Goal: Communication & Community: Answer question/provide support

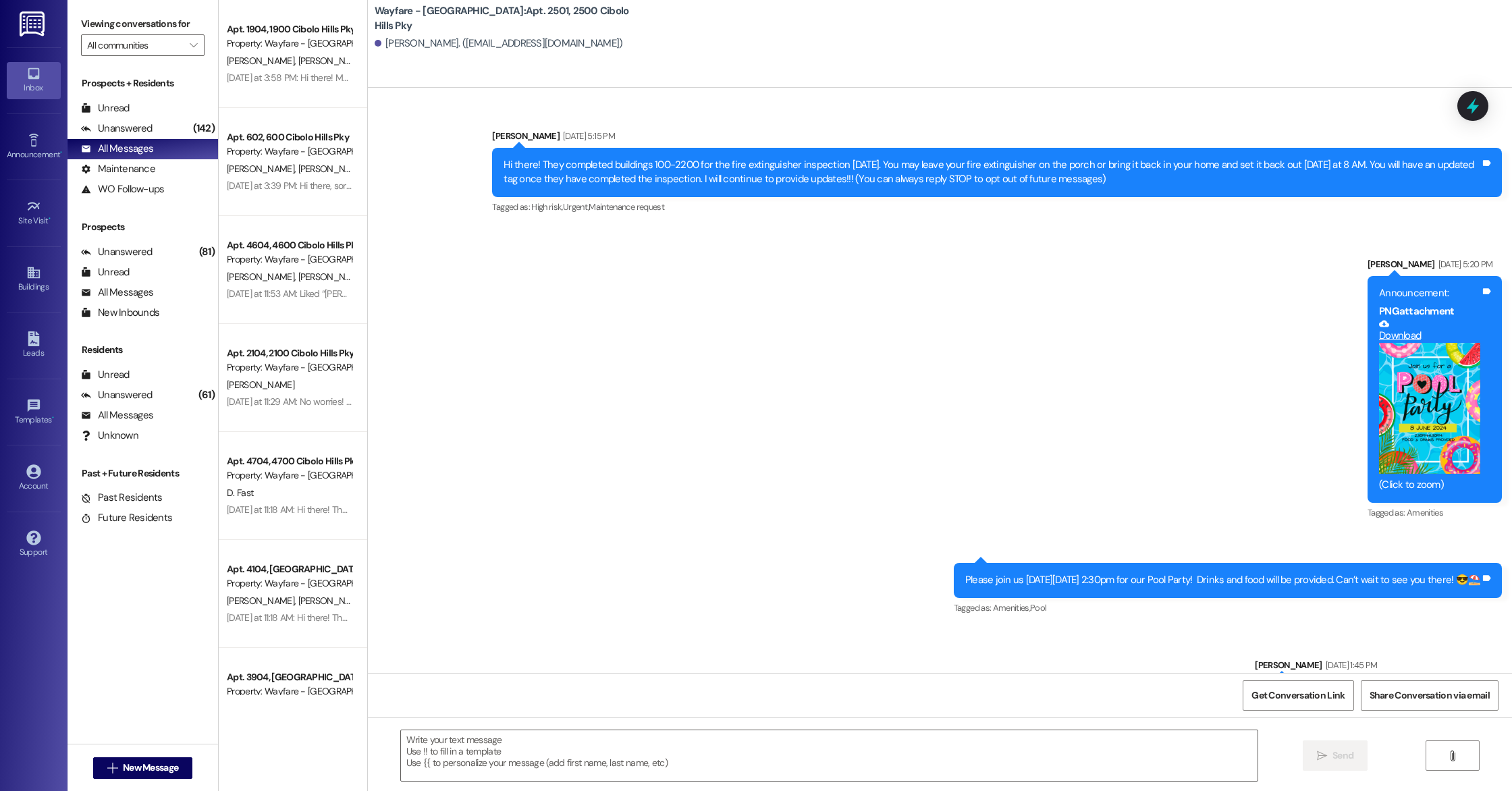
scroll to position [30651, 0]
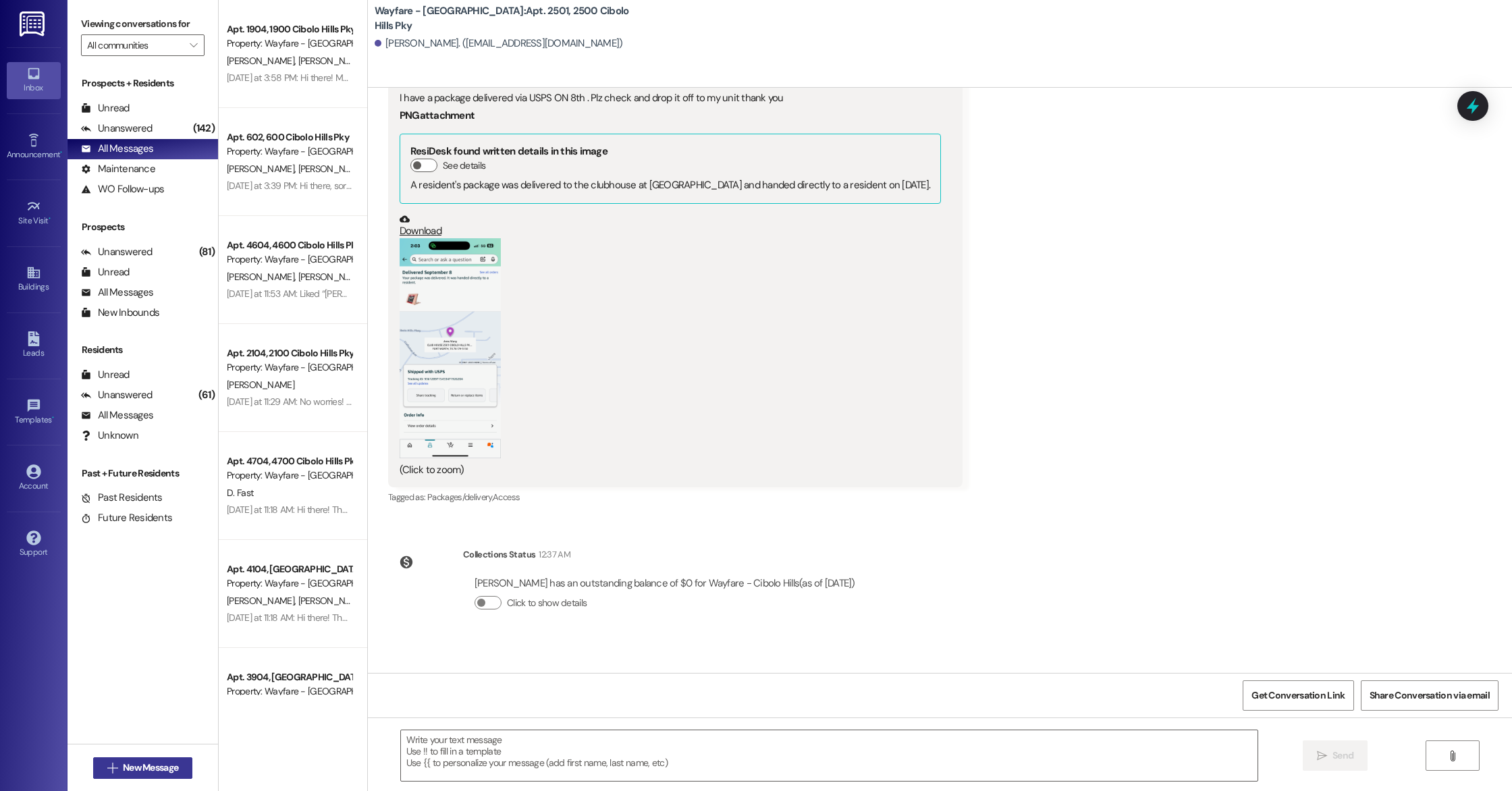
click at [143, 761] on span "New Message" at bounding box center [150, 768] width 56 height 14
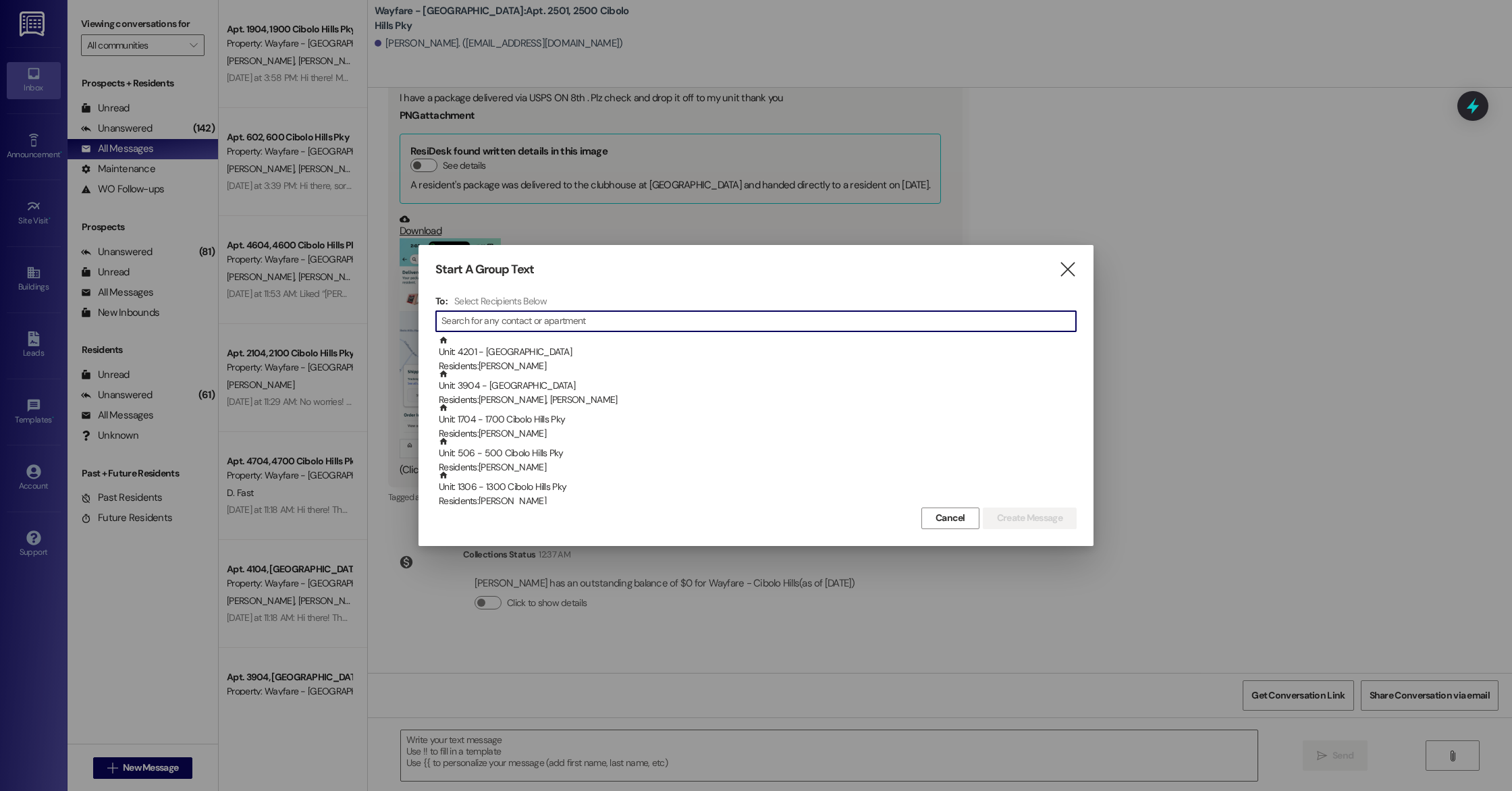
click at [569, 319] on input at bounding box center [758, 320] width 635 height 19
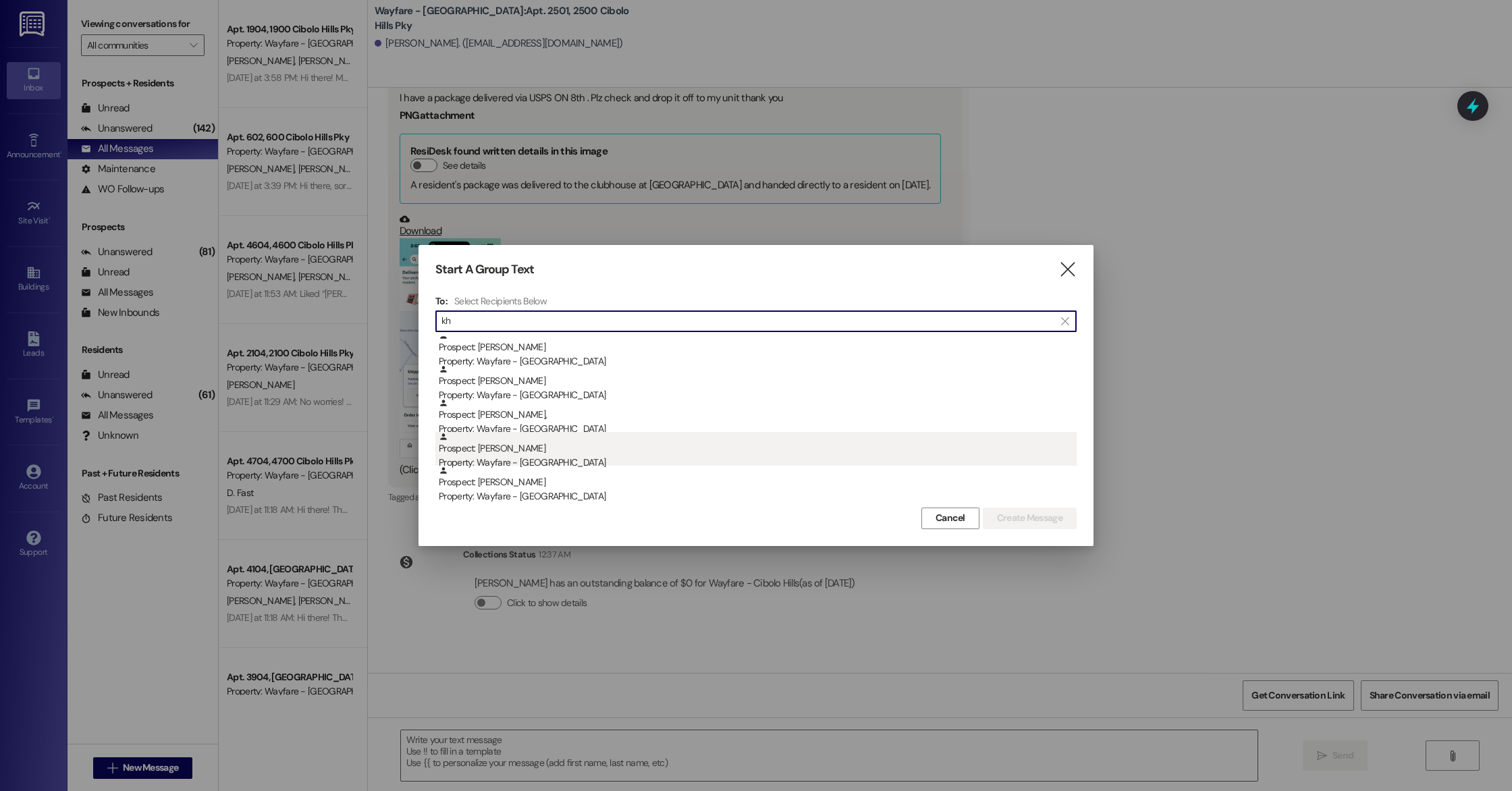
type input "kh"
click at [562, 458] on div "Property: Wayfare - [GEOGRAPHIC_DATA]" at bounding box center [757, 463] width 638 height 14
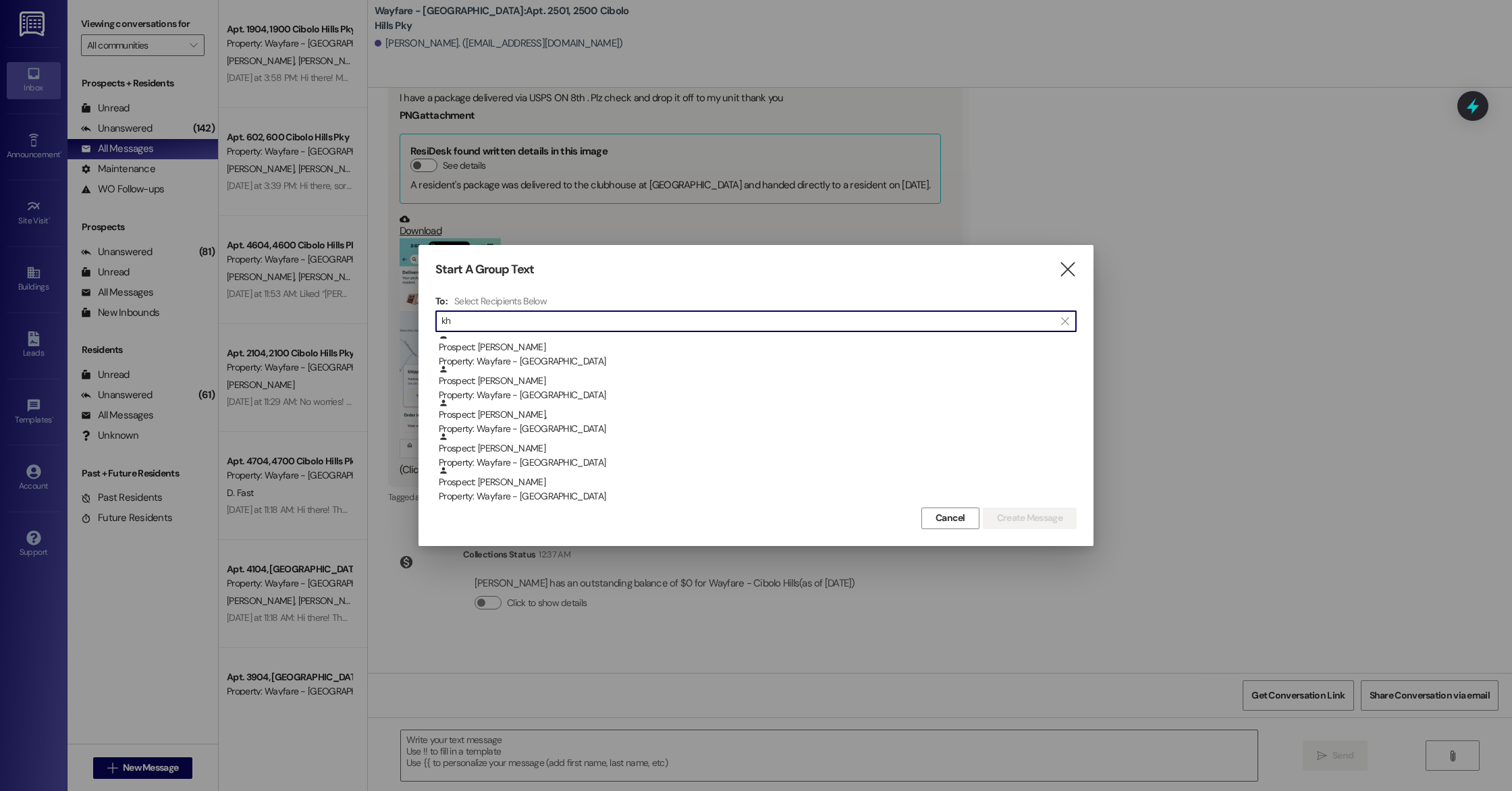
scroll to position [106, 0]
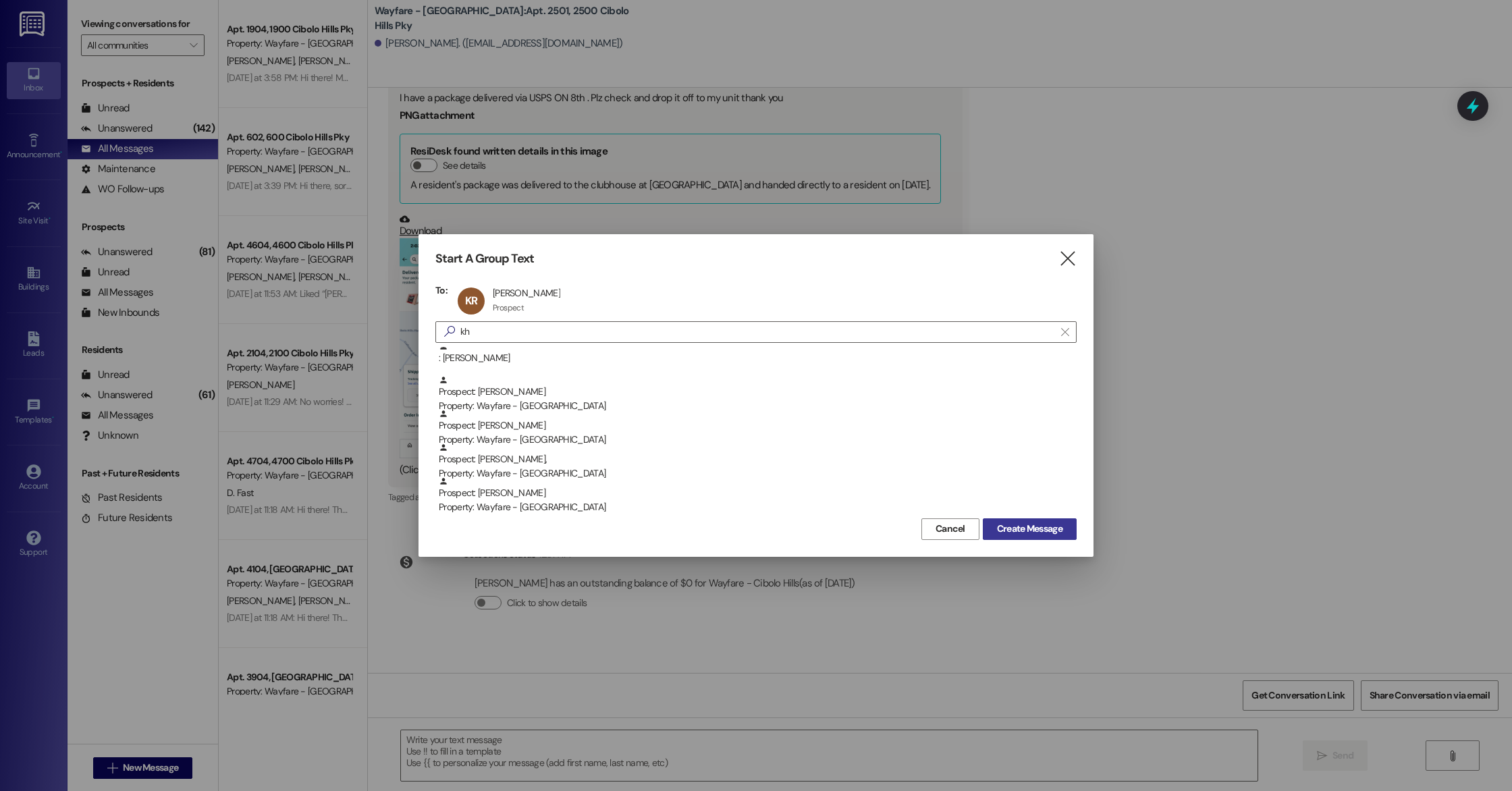
click at [1040, 528] on span "Create Message" at bounding box center [1029, 529] width 65 height 14
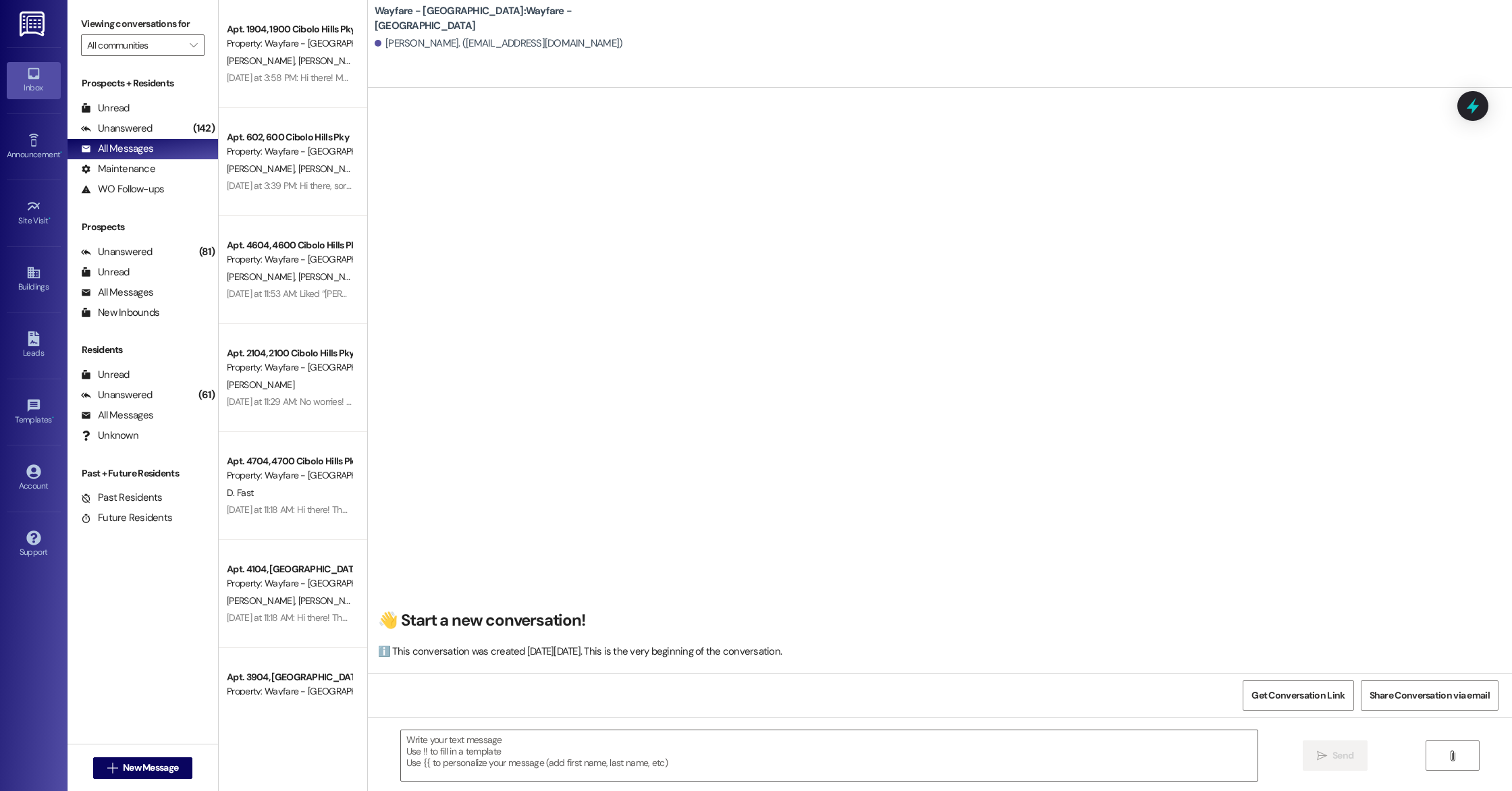
scroll to position [1, 0]
click at [459, 750] on textarea at bounding box center [829, 755] width 857 height 51
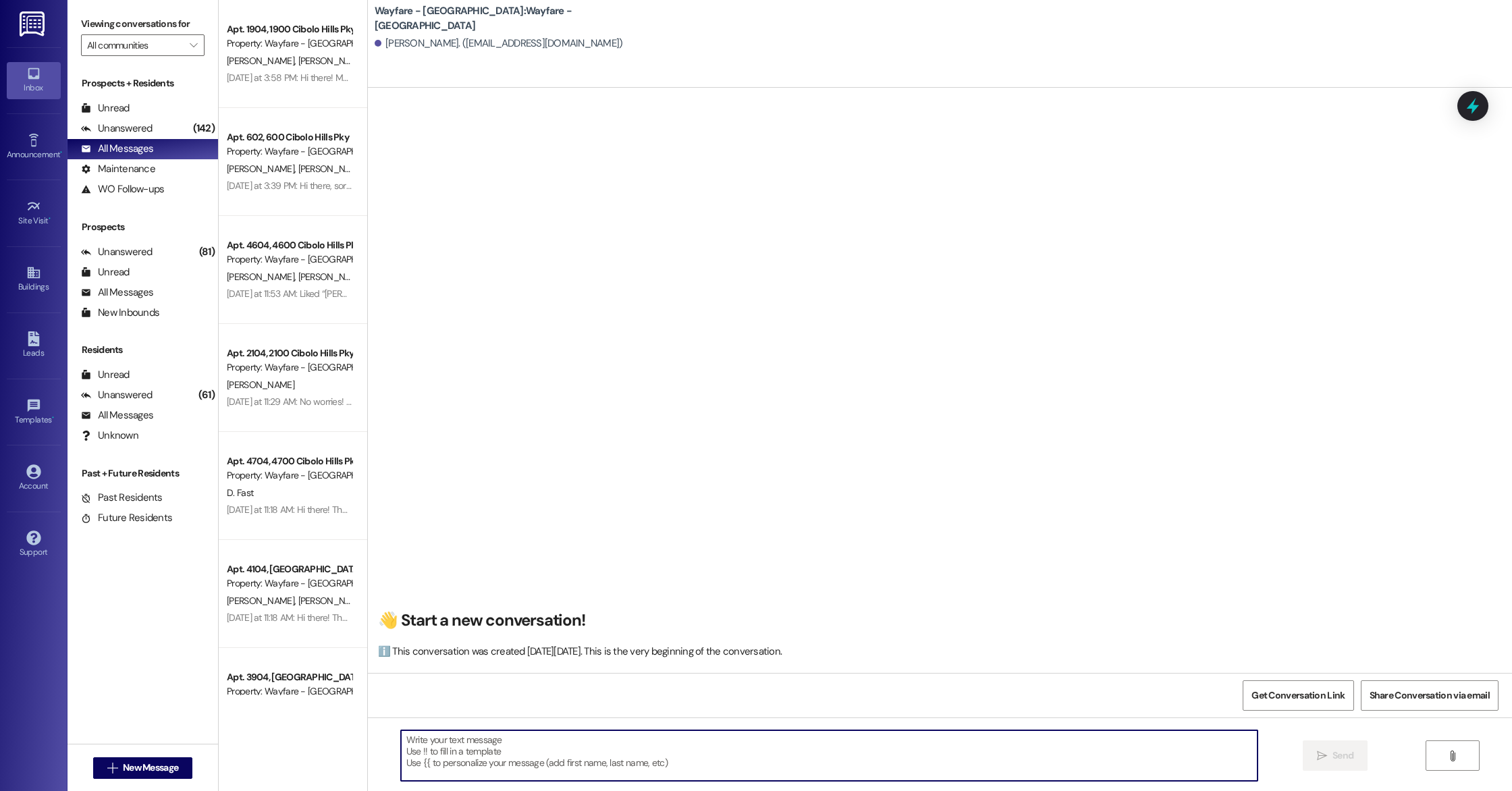
paste textarea "Hi there! My name is [PERSON_NAME] and I'm one of the leasing agents here at Wa…"
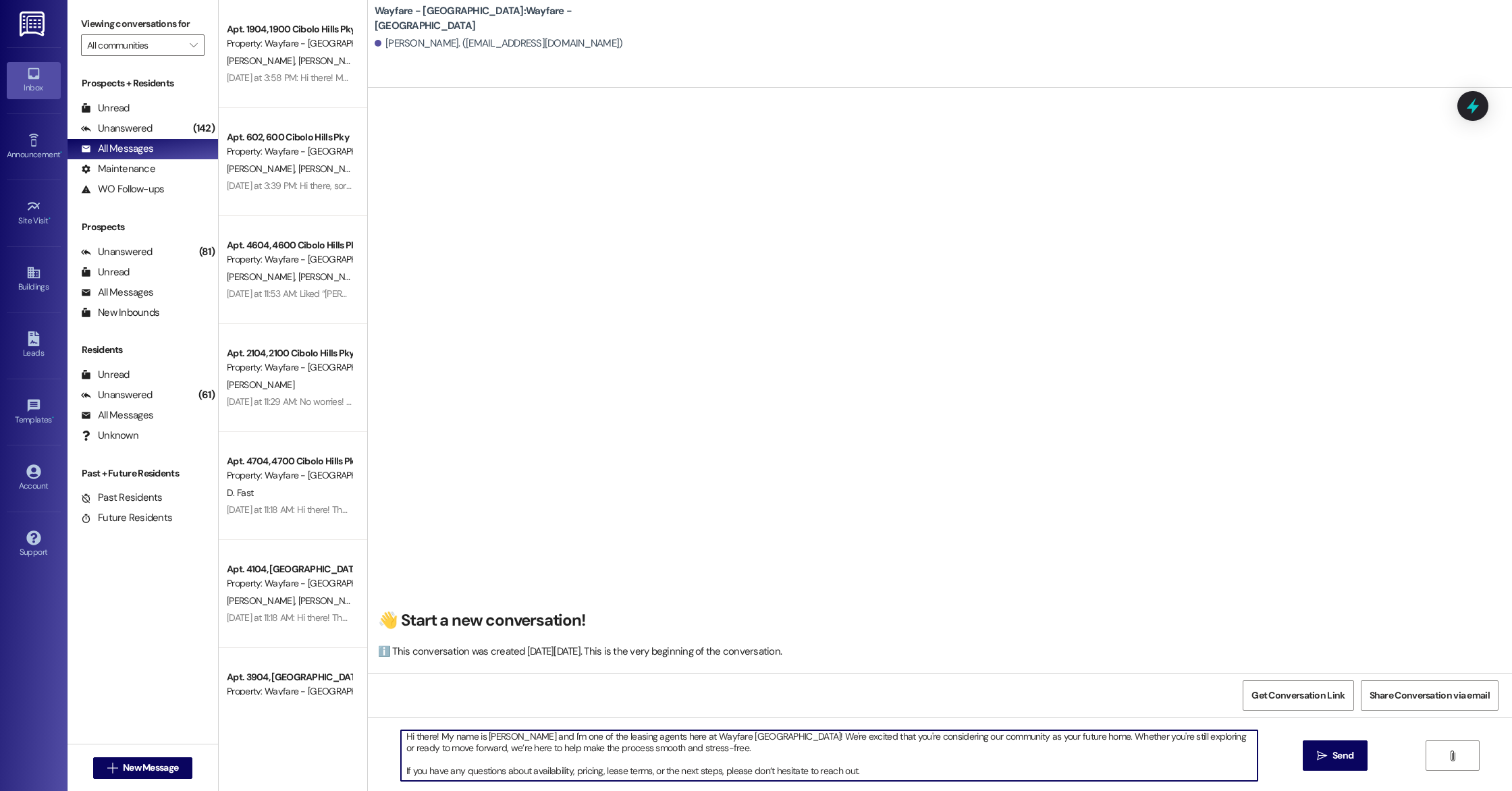
scroll to position [0, 0]
type textarea "Hi there! My name is [PERSON_NAME] and I'm one of the leasing agents here at Wa…"
click at [1299, 767] on div "Hi there! My name is [PERSON_NAME] and I'm one of the leasing agents here at Wa…" at bounding box center [940, 768] width 1144 height 101
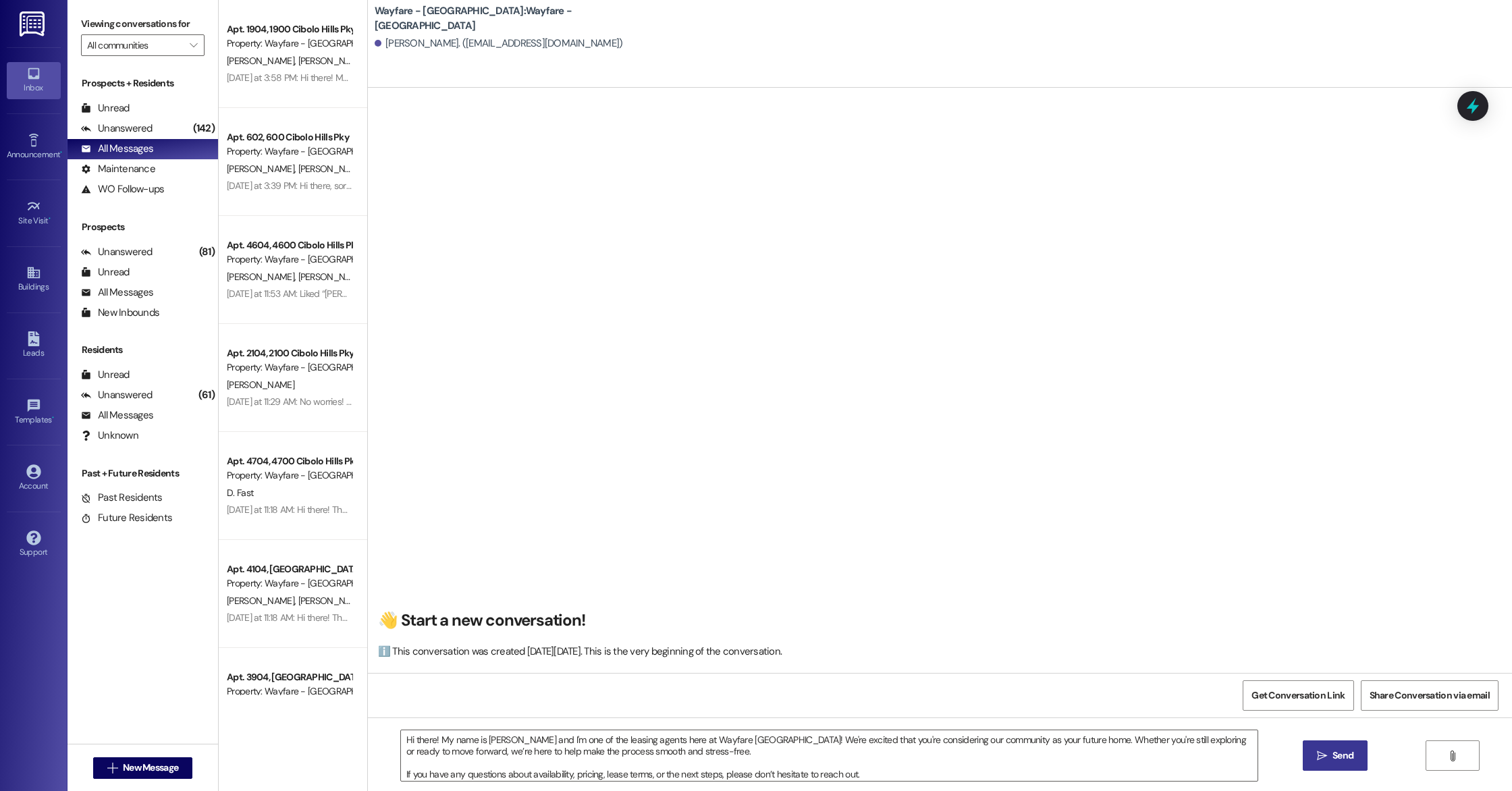
click at [1324, 761] on span " Send" at bounding box center [1336, 755] width 43 height 14
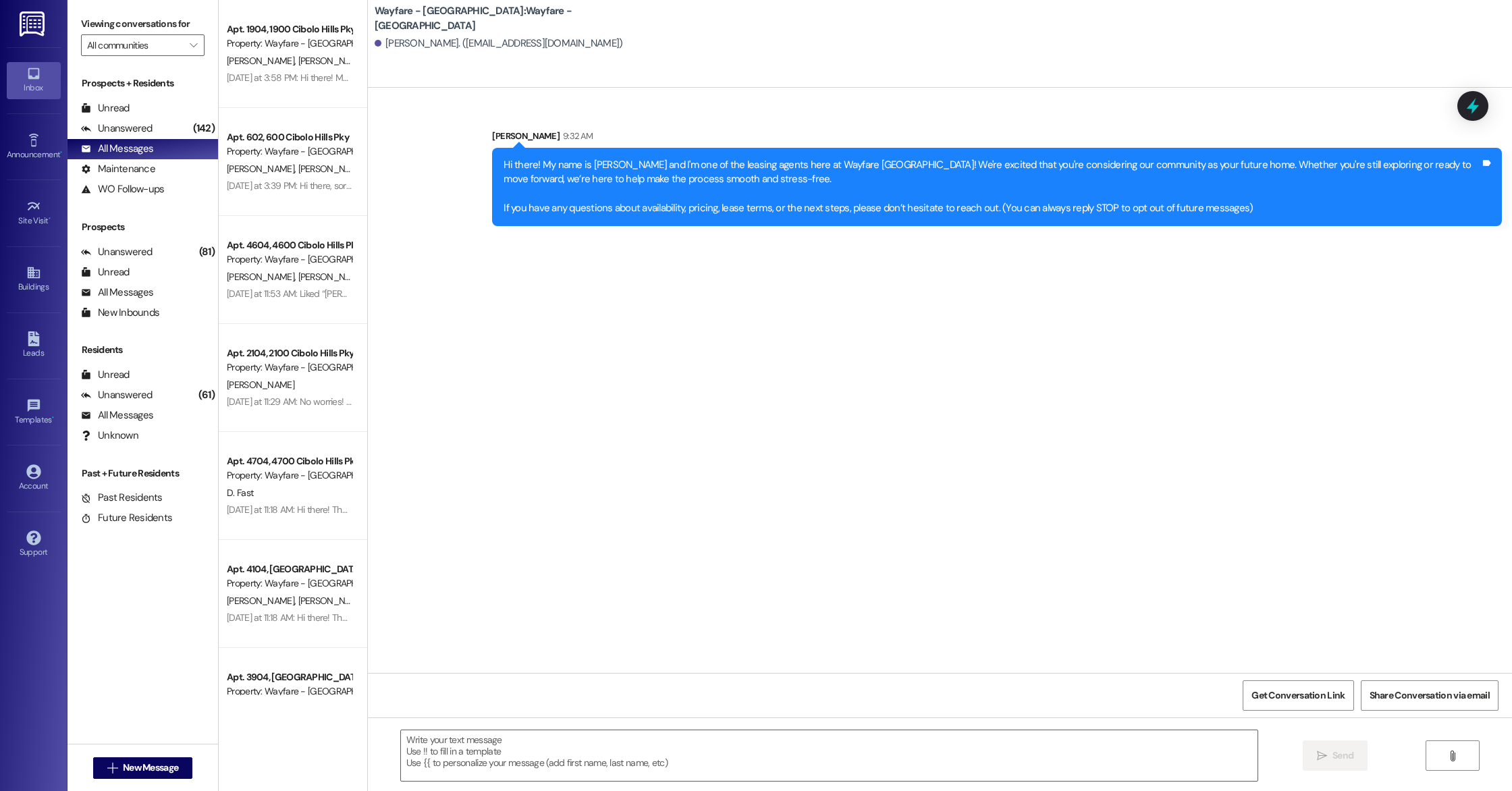
click at [504, 183] on div "Hi there! My name is [PERSON_NAME] and I'm one of the leasing agents here at Wa…" at bounding box center [992, 186] width 977 height 58
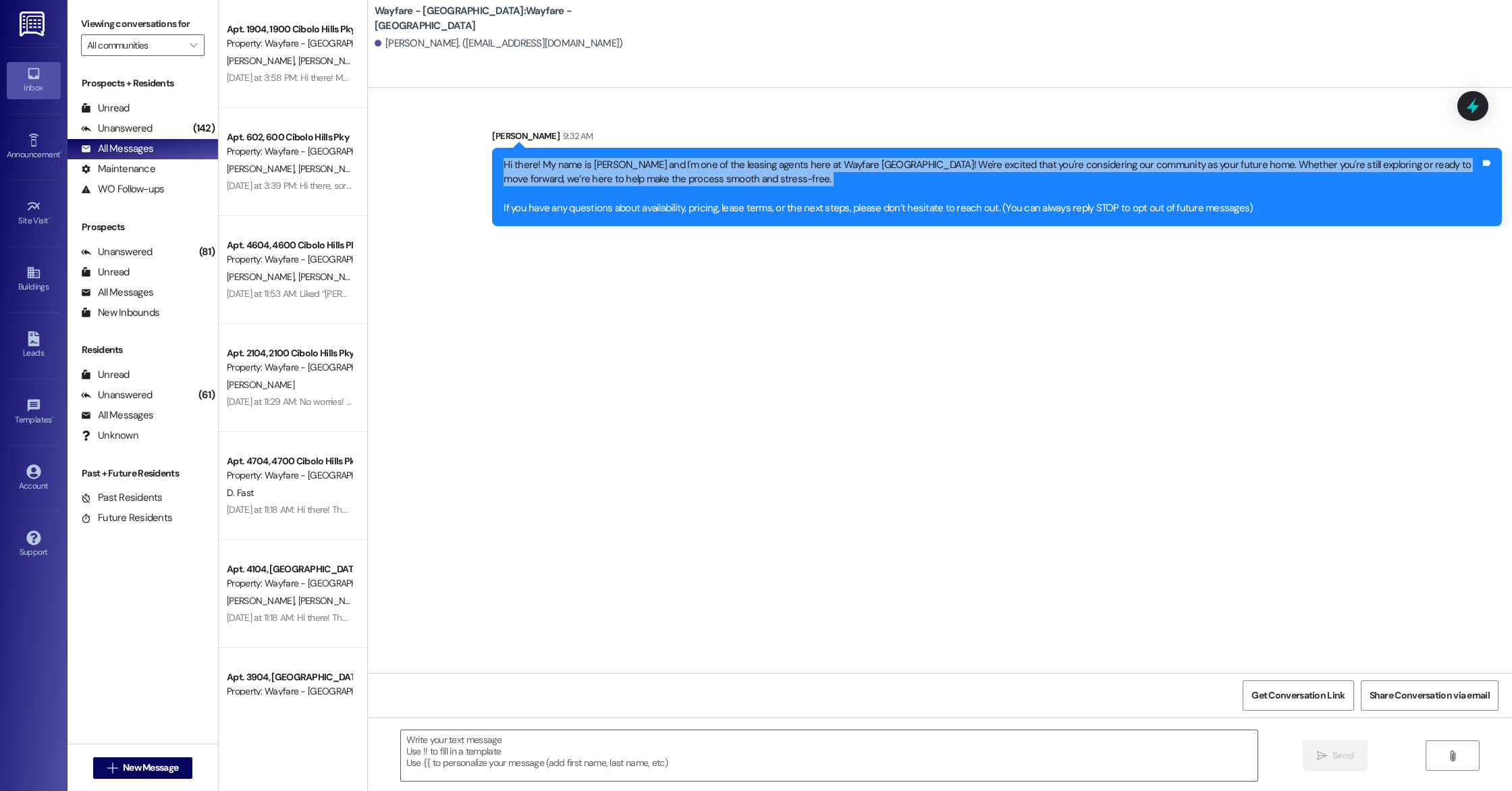
click at [504, 183] on div "Hi there! My name is [PERSON_NAME] and I'm one of the leasing agents here at Wa…" at bounding box center [992, 186] width 977 height 58
click at [642, 199] on div "Hi there! My name is [PERSON_NAME] and I'm one of the leasing agents here at Wa…" at bounding box center [992, 186] width 977 height 58
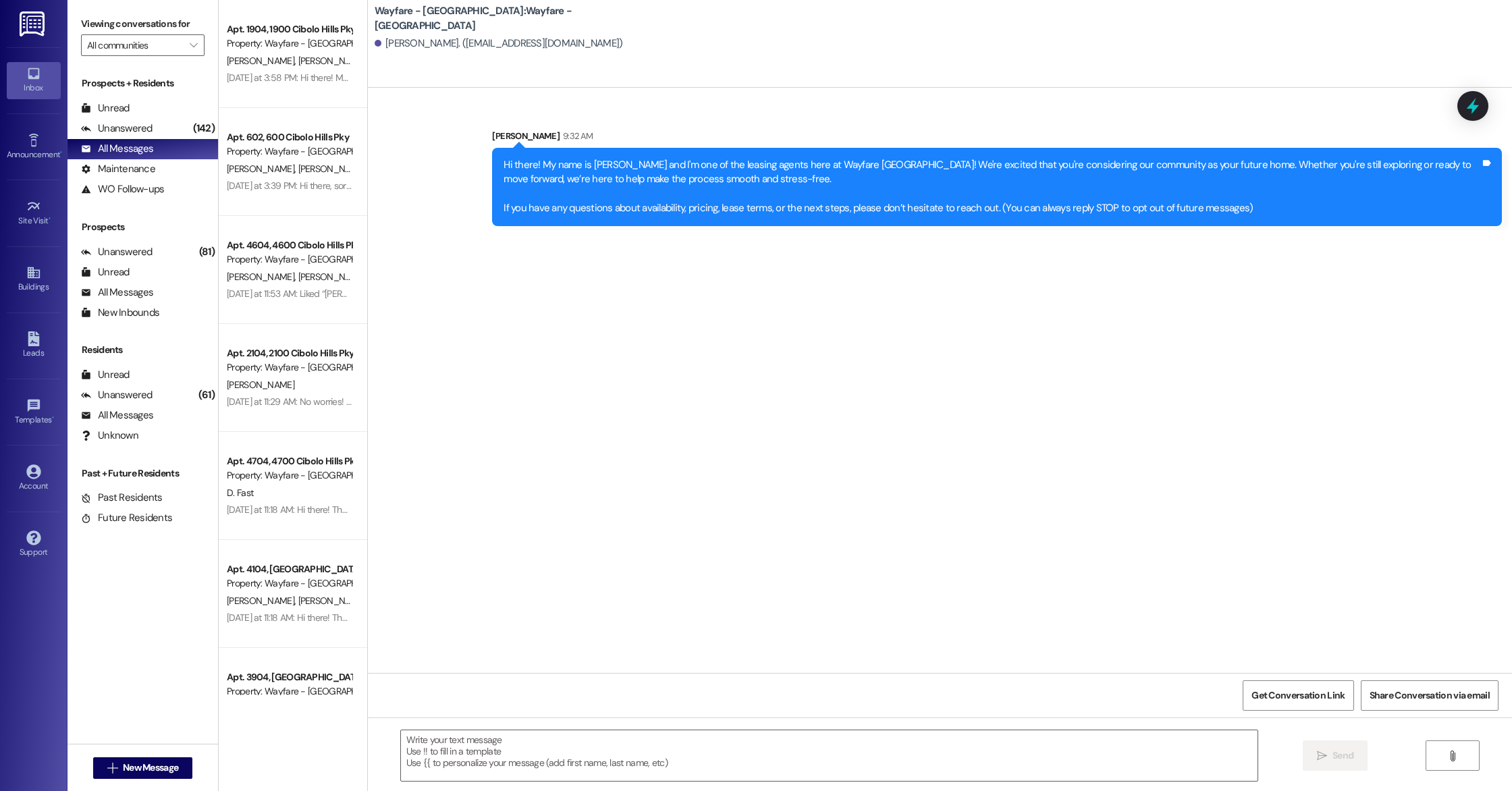
drag, startPoint x: 1225, startPoint y: 204, endPoint x: 512, endPoint y: 154, distance: 714.8
click at [511, 154] on div "Hi there! My name is [PERSON_NAME] and I'm one of the leasing agents here at Wa…" at bounding box center [997, 186] width 1010 height 78
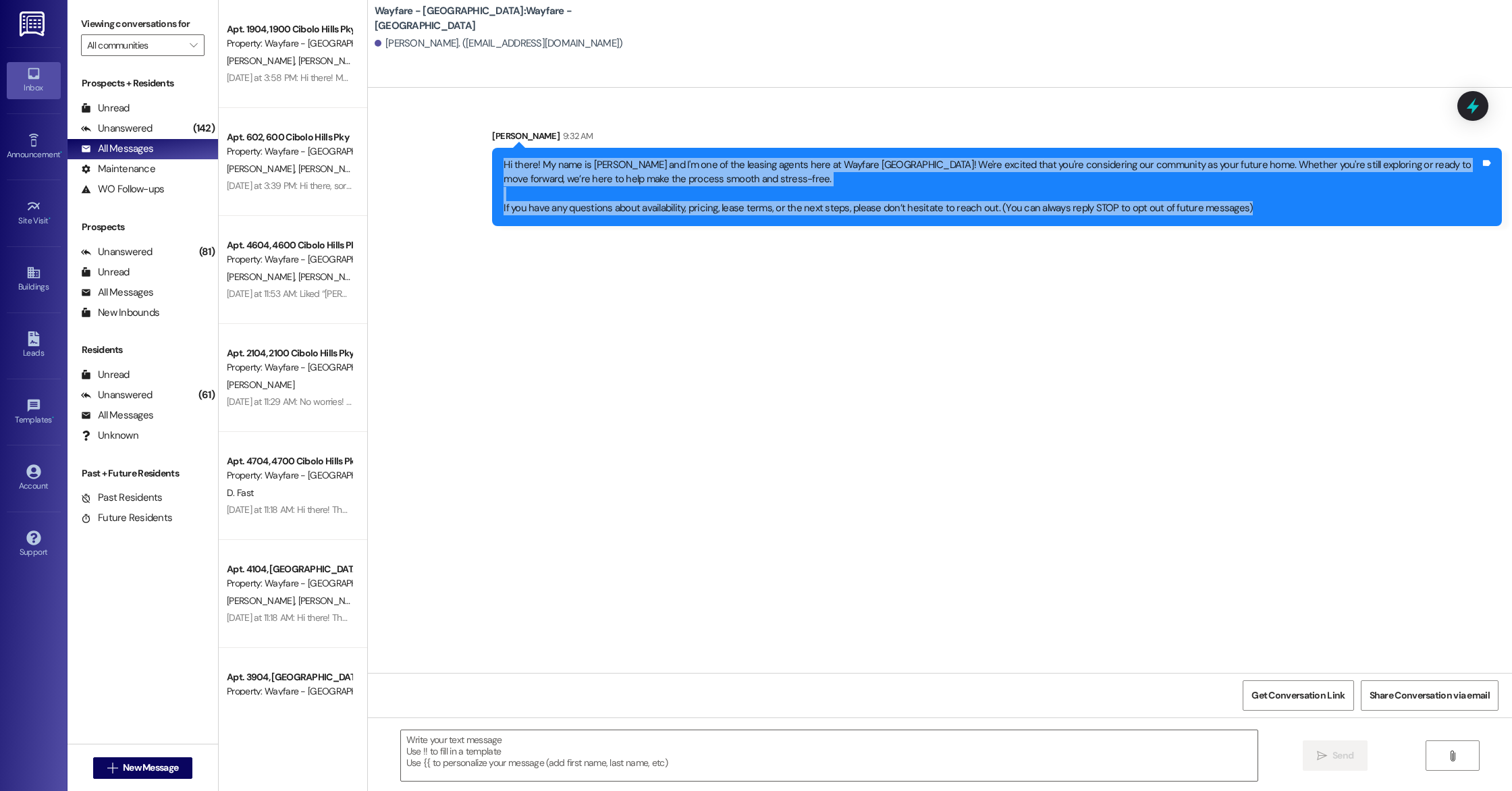
drag, startPoint x: 483, startPoint y: 165, endPoint x: 1006, endPoint y: 162, distance: 523.0
click at [1286, 225] on div "Hi there! My name is [PERSON_NAME] and I'm one of the leasing agents here at Wa…" at bounding box center [997, 186] width 1010 height 78
copy div "Hi there! My name is [PERSON_NAME] and I'm one of the leasing agents here at Wa…"
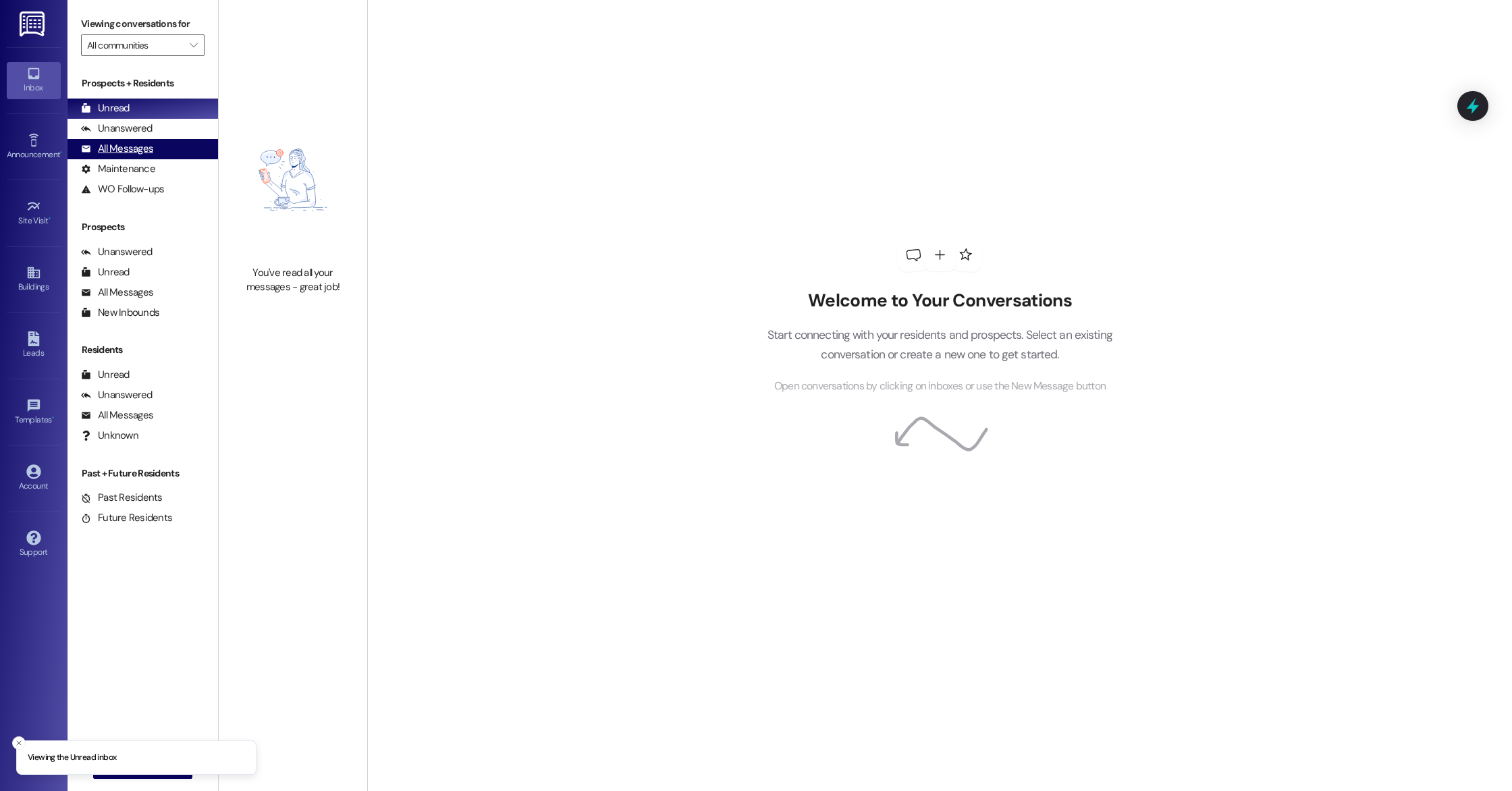
click at [158, 144] on div "All Messages (undefined)" at bounding box center [142, 149] width 150 height 21
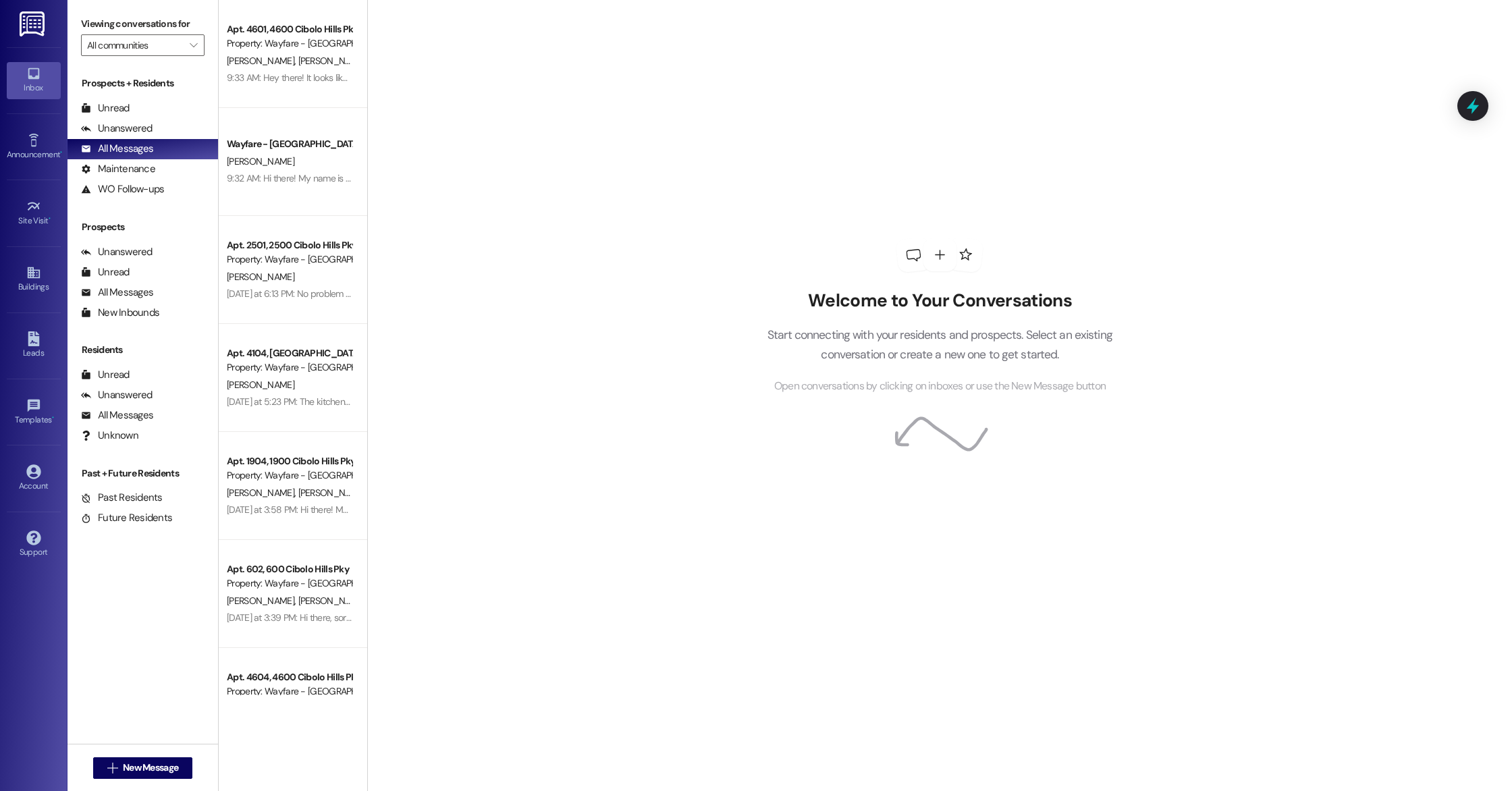
click at [298, 47] on div "Property: Wayfare - [GEOGRAPHIC_DATA]" at bounding box center [288, 44] width 124 height 14
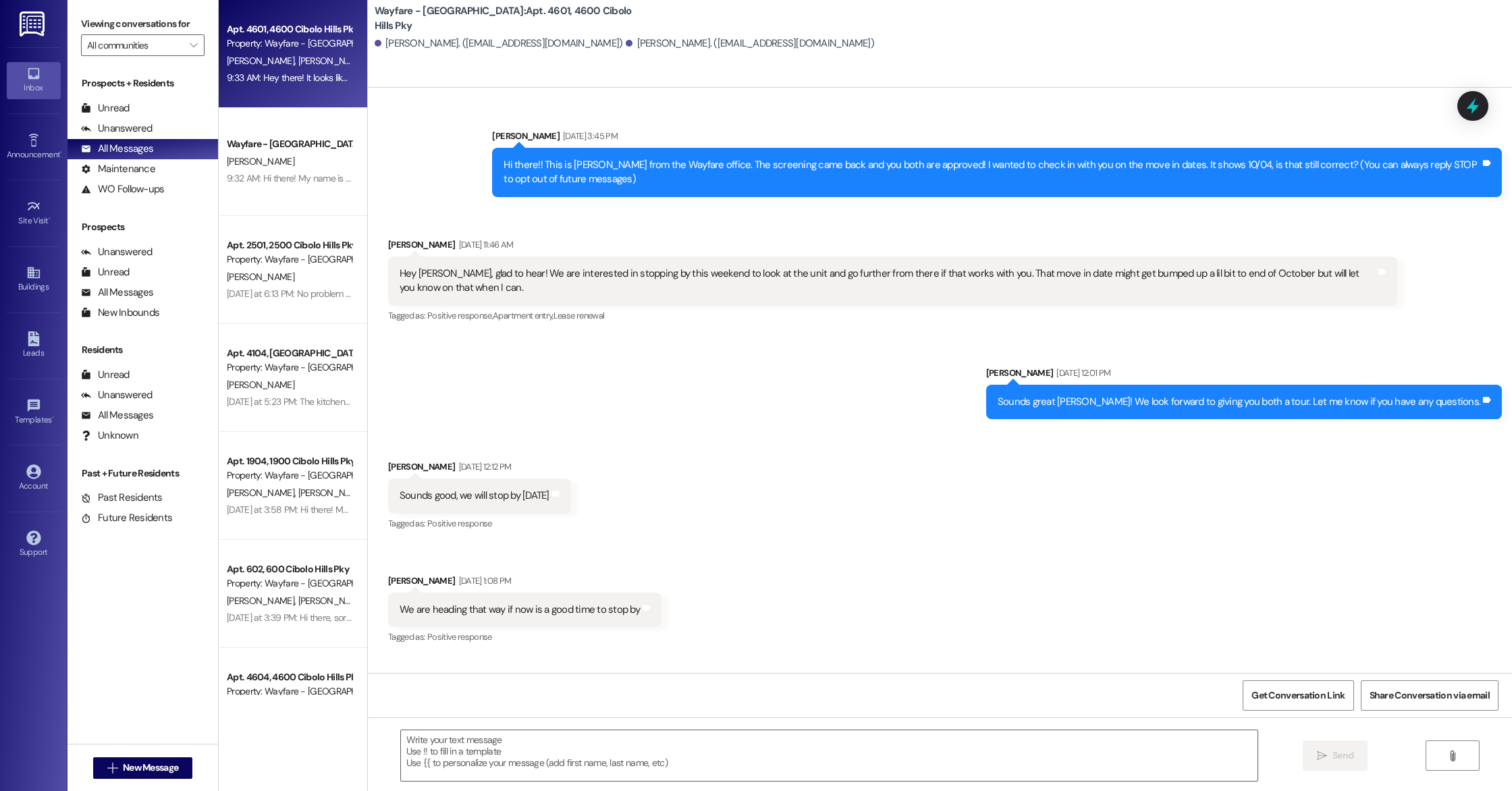
scroll to position [23988, 0]
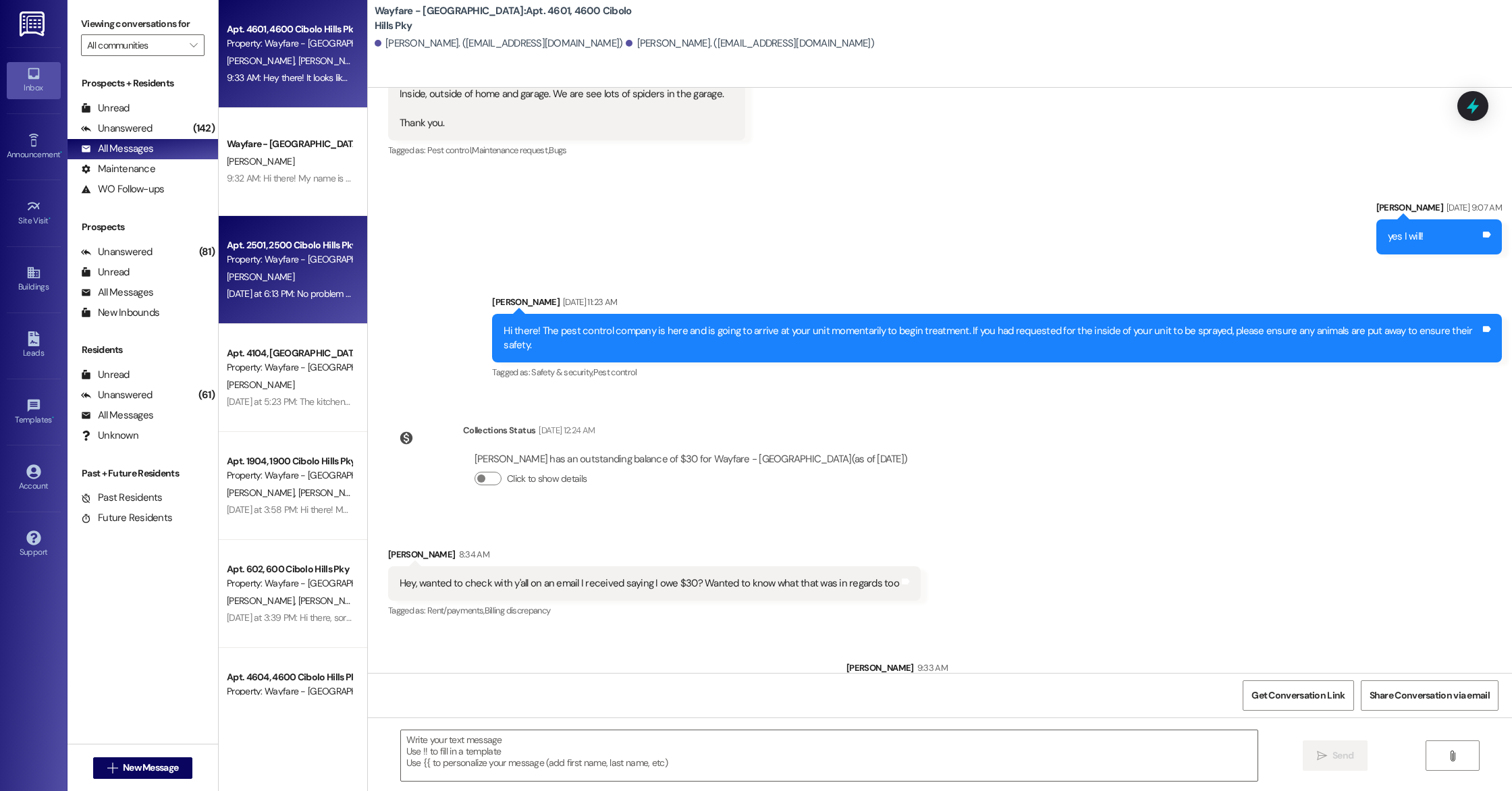
click at [226, 282] on div "[PERSON_NAME]" at bounding box center [289, 276] width 128 height 17
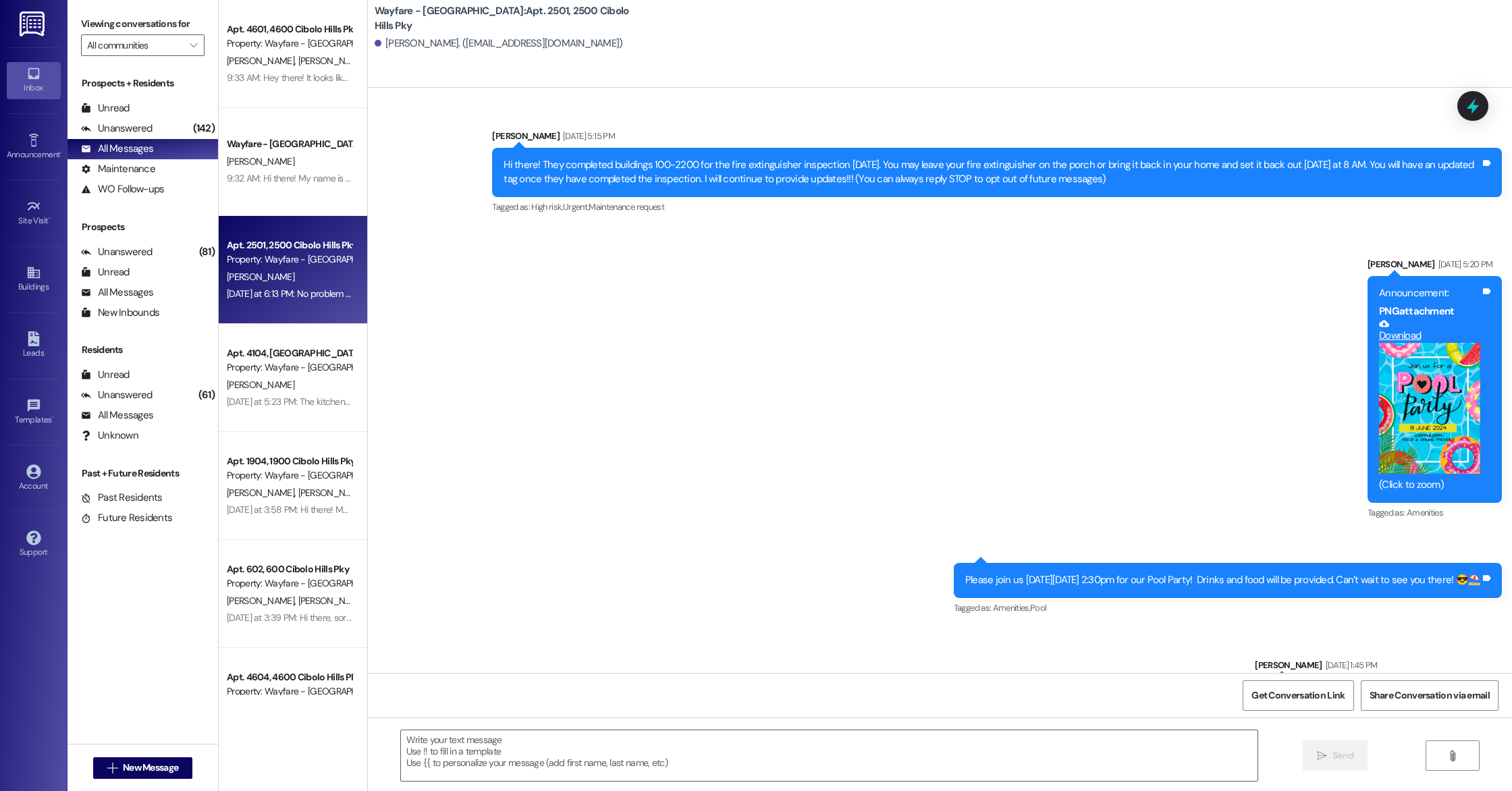
scroll to position [30785, 0]
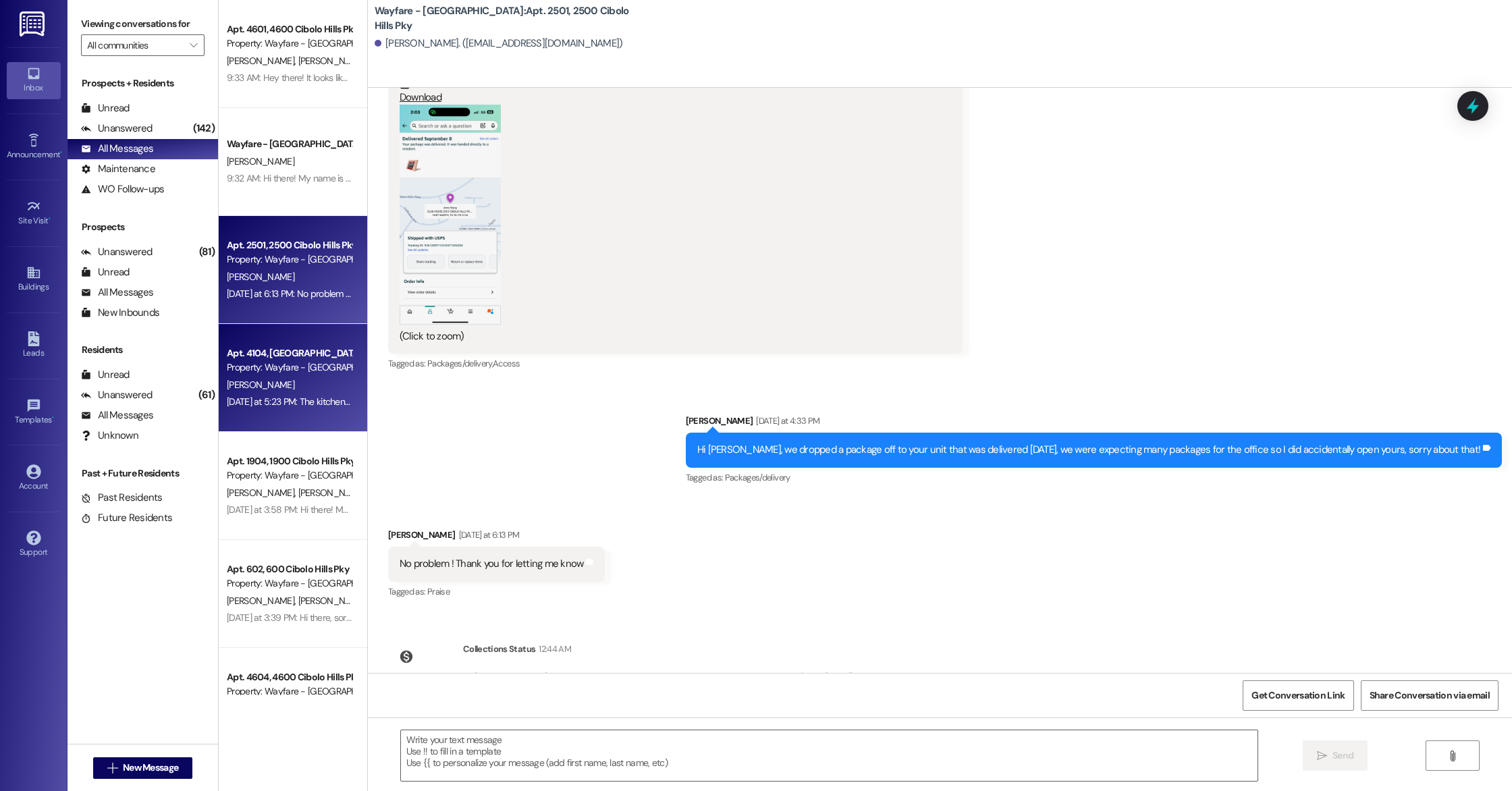
click at [287, 361] on div "Apt. 4104, 4100 Cibolo Hills Pky Property: Wayfare - Cibolo Hills" at bounding box center [289, 360] width 128 height 31
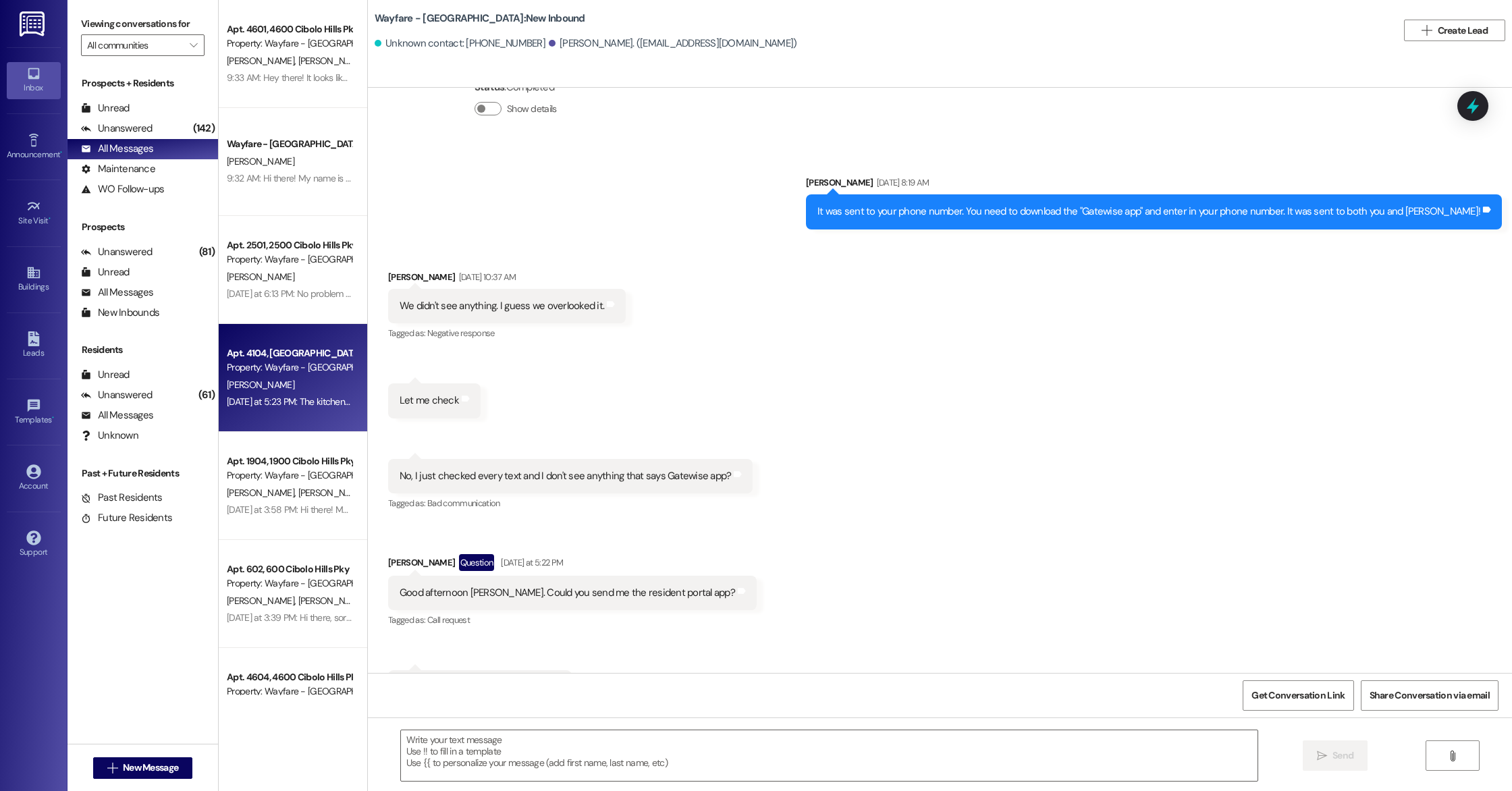
scroll to position [4039, 0]
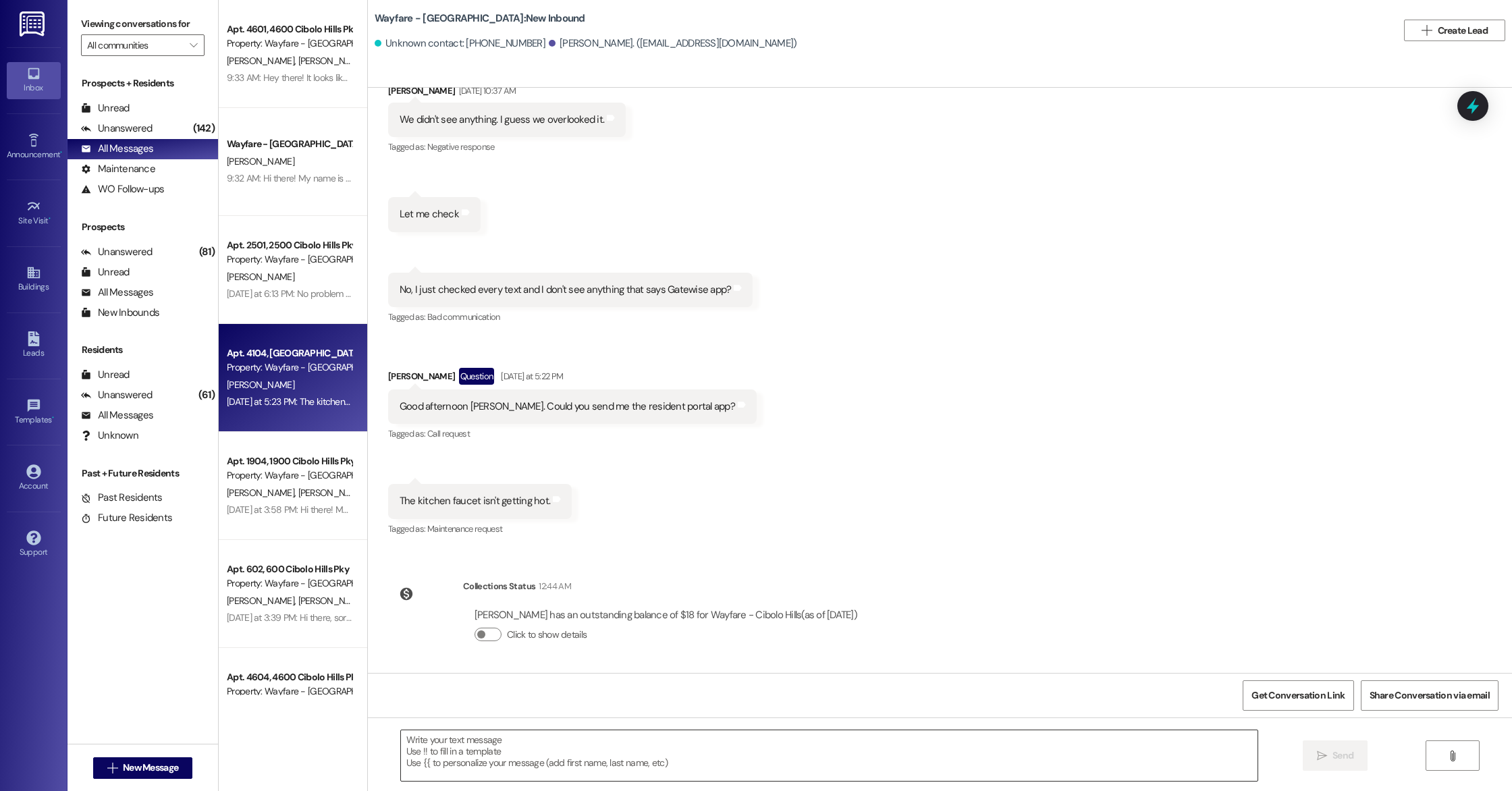
click at [479, 744] on textarea at bounding box center [829, 755] width 857 height 51
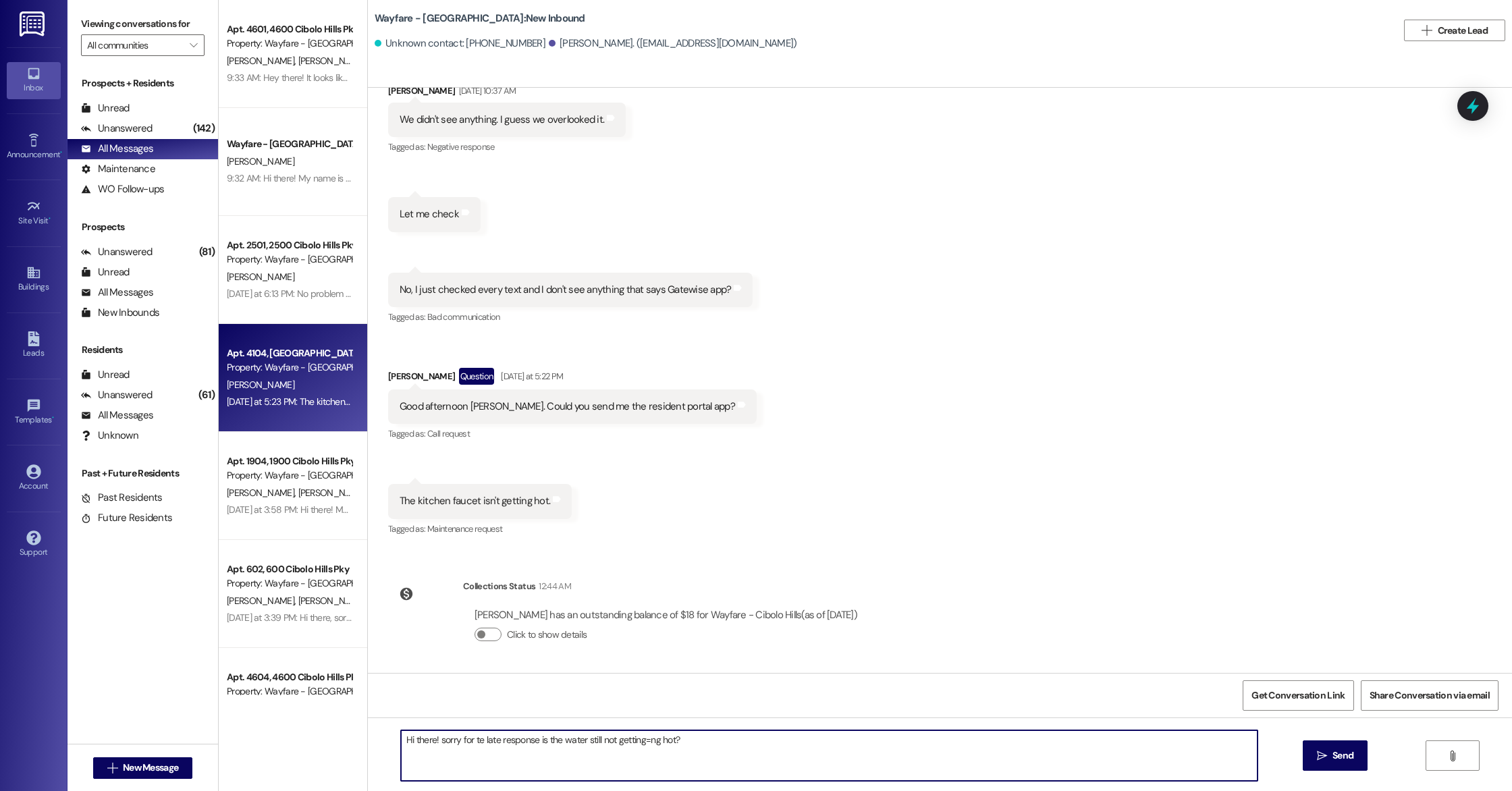
click at [643, 744] on textarea "Hi there! sorry for te late response is the water still not getting=ng hot?" at bounding box center [829, 755] width 857 height 51
drag, startPoint x: 648, startPoint y: 741, endPoint x: 636, endPoint y: 744, distance: 12.4
click at [636, 744] on textarea "Hi there! sorry for te late response is the water still not getting=ng hot?" at bounding box center [829, 755] width 857 height 51
click at [471, 744] on textarea "Hi there! sorry for te late response is the water still not getting hot?" at bounding box center [829, 755] width 857 height 51
click at [435, 744] on textarea "Hi there! sorry for the late response is the water still not getting hot?" at bounding box center [829, 755] width 857 height 51
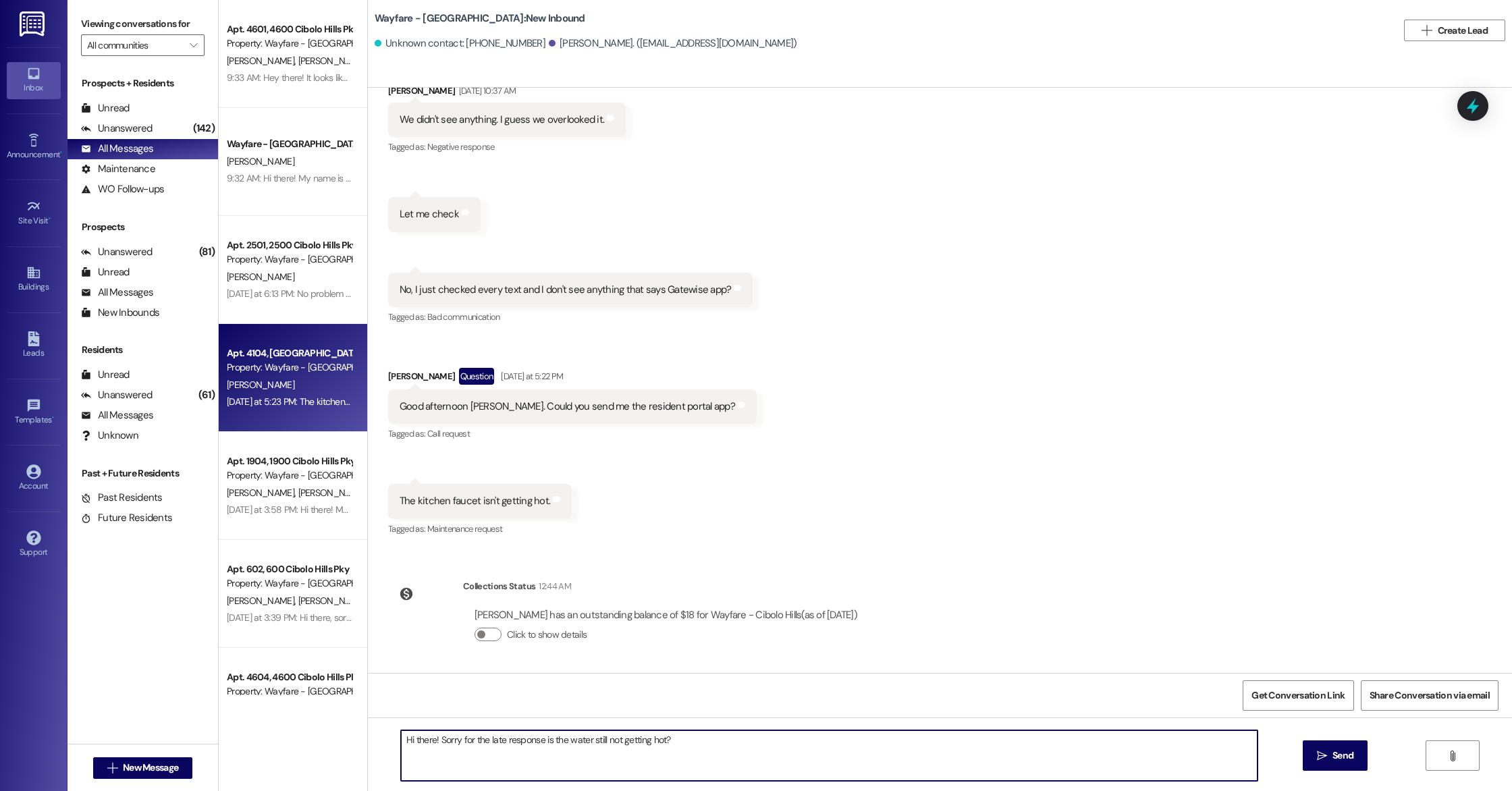
click at [695, 740] on textarea "Hi there! Sorry for the late response is the water still not getting hot?" at bounding box center [829, 755] width 857 height 51
type textarea "Hi there! Sorry for the late response is the water still not getting hot?"
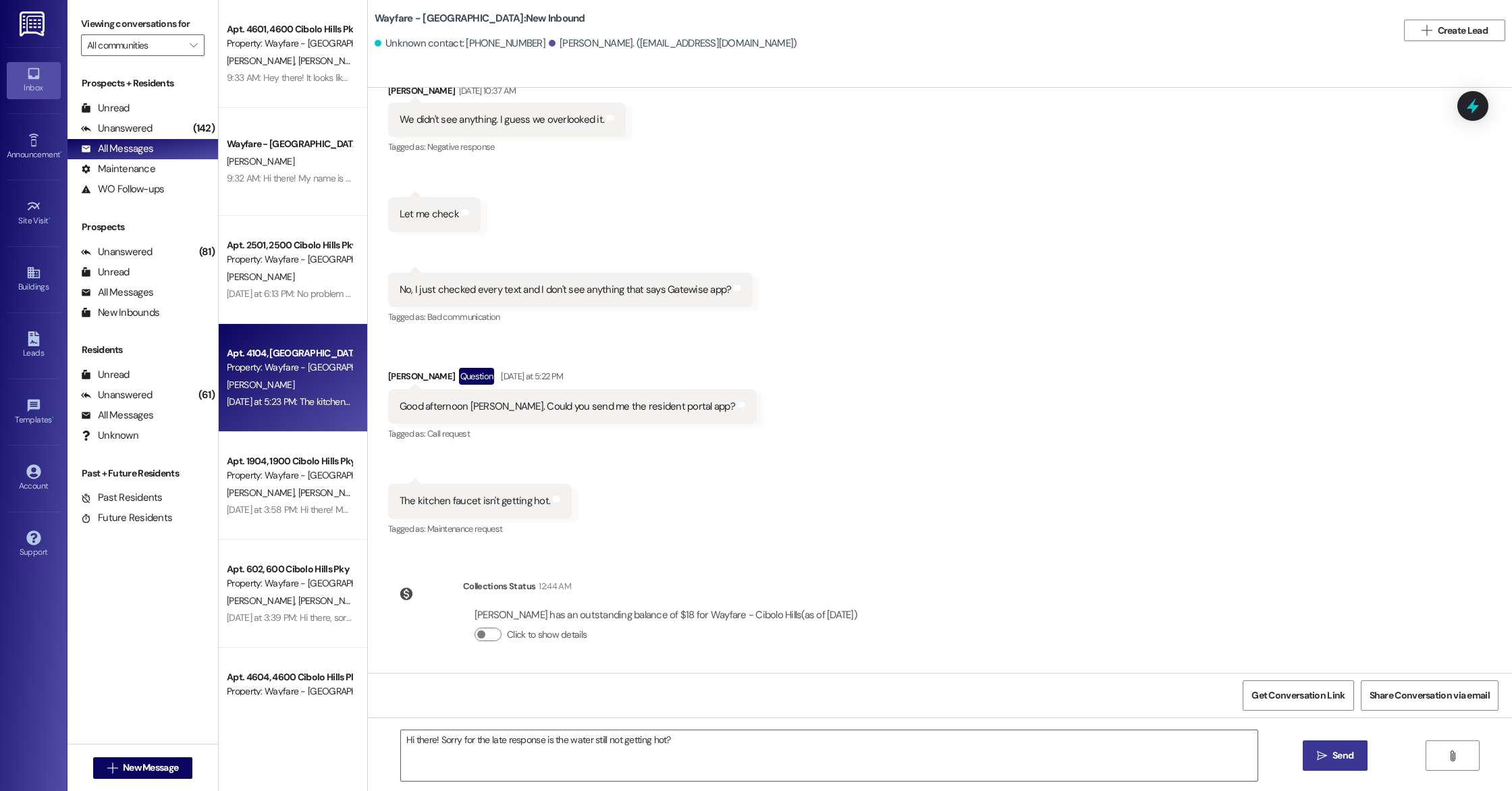
click at [1342, 764] on button " Send" at bounding box center [1335, 755] width 65 height 30
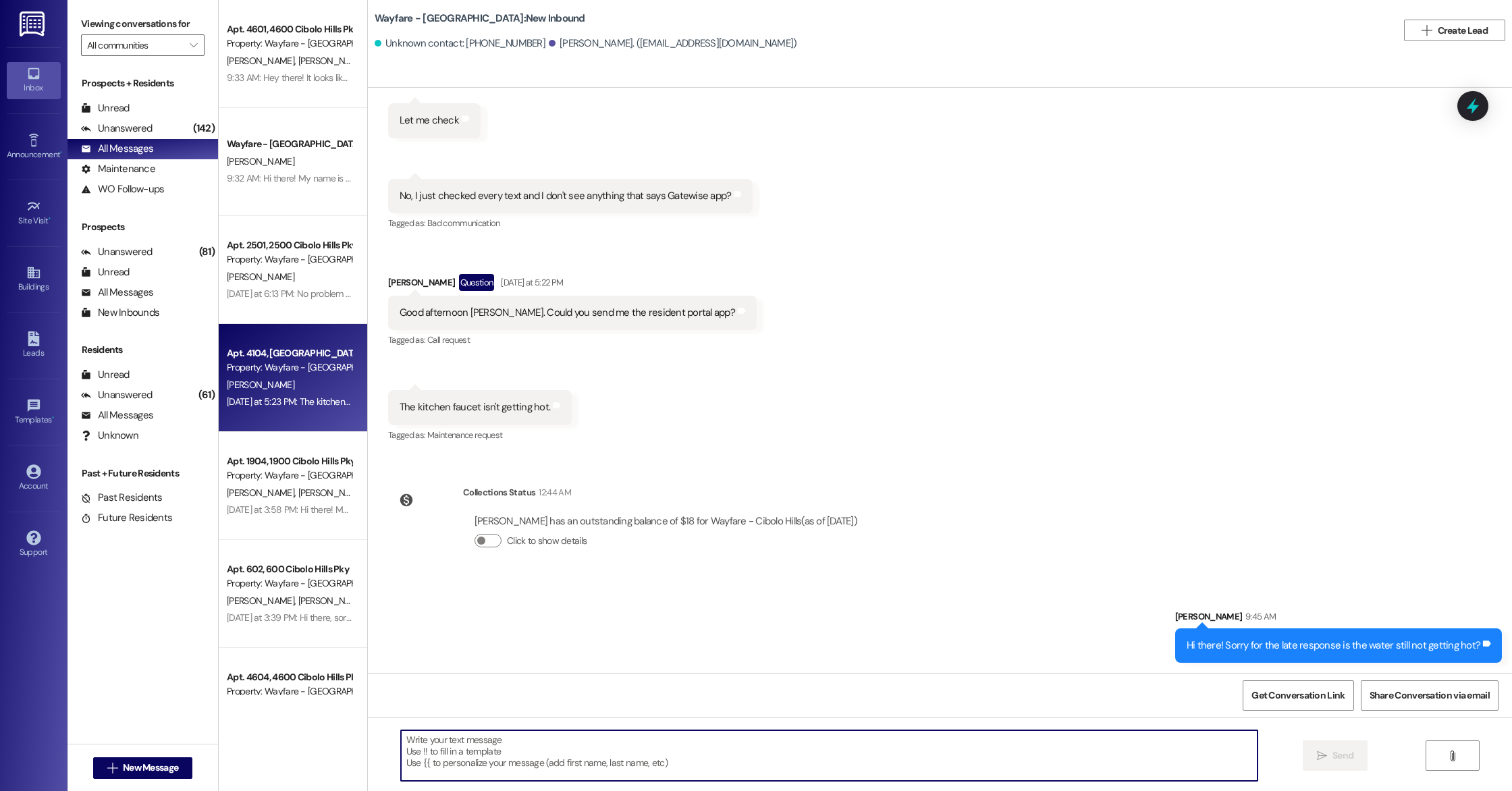
click at [403, 747] on textarea at bounding box center [829, 755] width 857 height 51
type textarea "T"
click at [401, 739] on textarea "ou should be able to search resident portal in your app store and download it t…" at bounding box center [829, 755] width 857 height 51
click at [833, 743] on textarea "You should be able to search resident portal in your app store and download it …" at bounding box center [829, 755] width 857 height 51
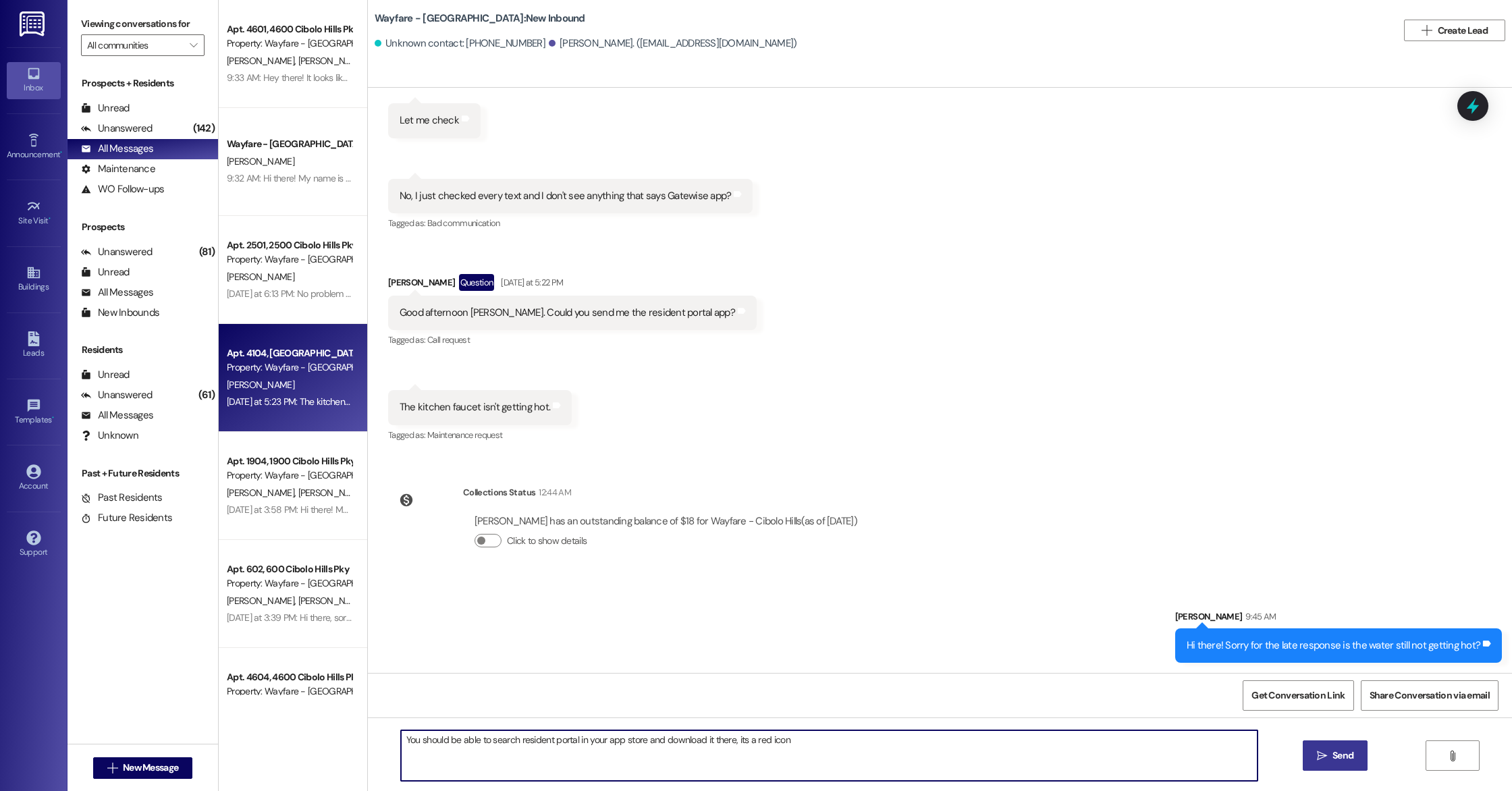
type textarea "You should be able to search resident portal in your app store and download it …"
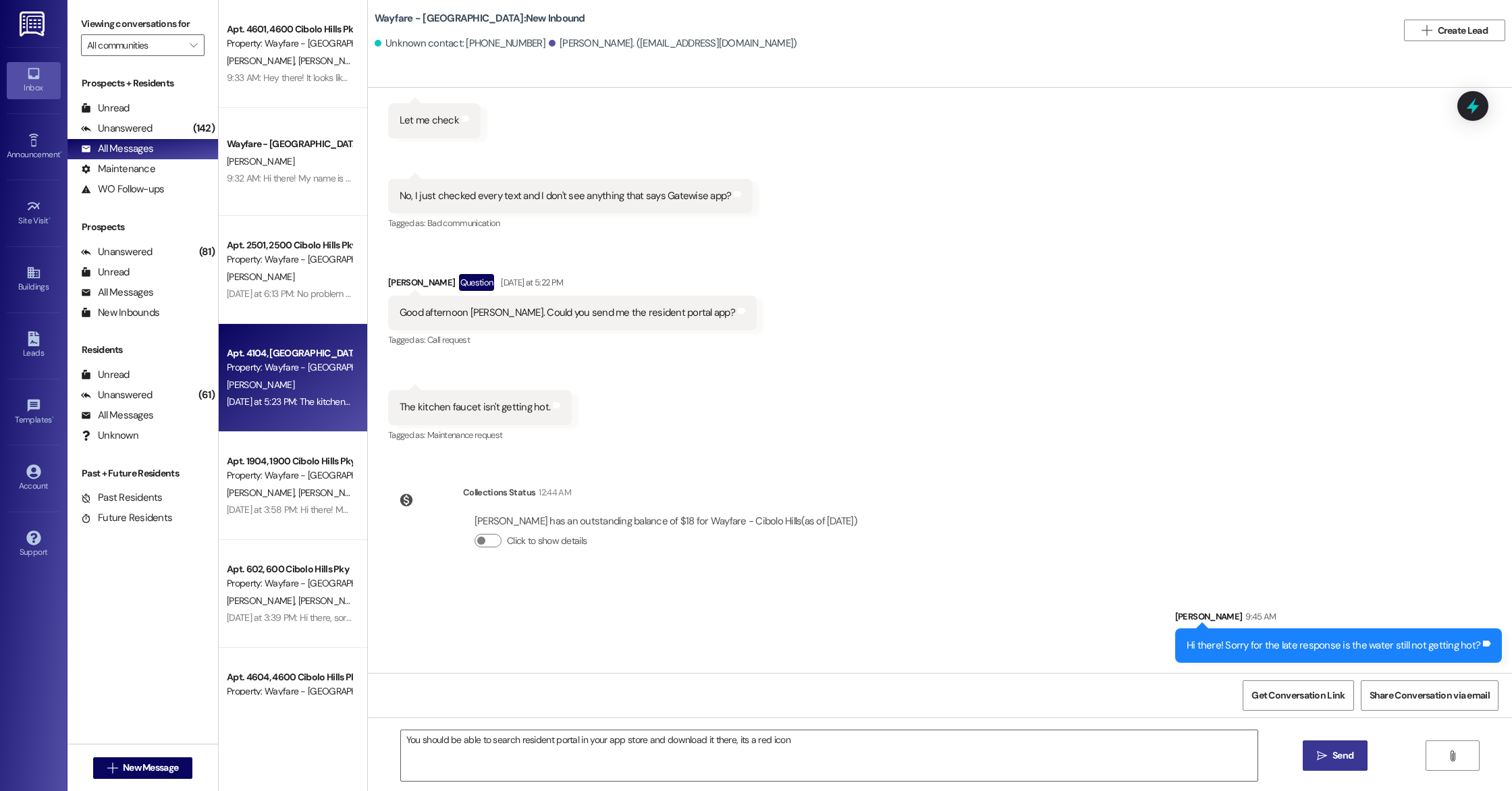
click at [1328, 765] on button " Send" at bounding box center [1335, 755] width 65 height 30
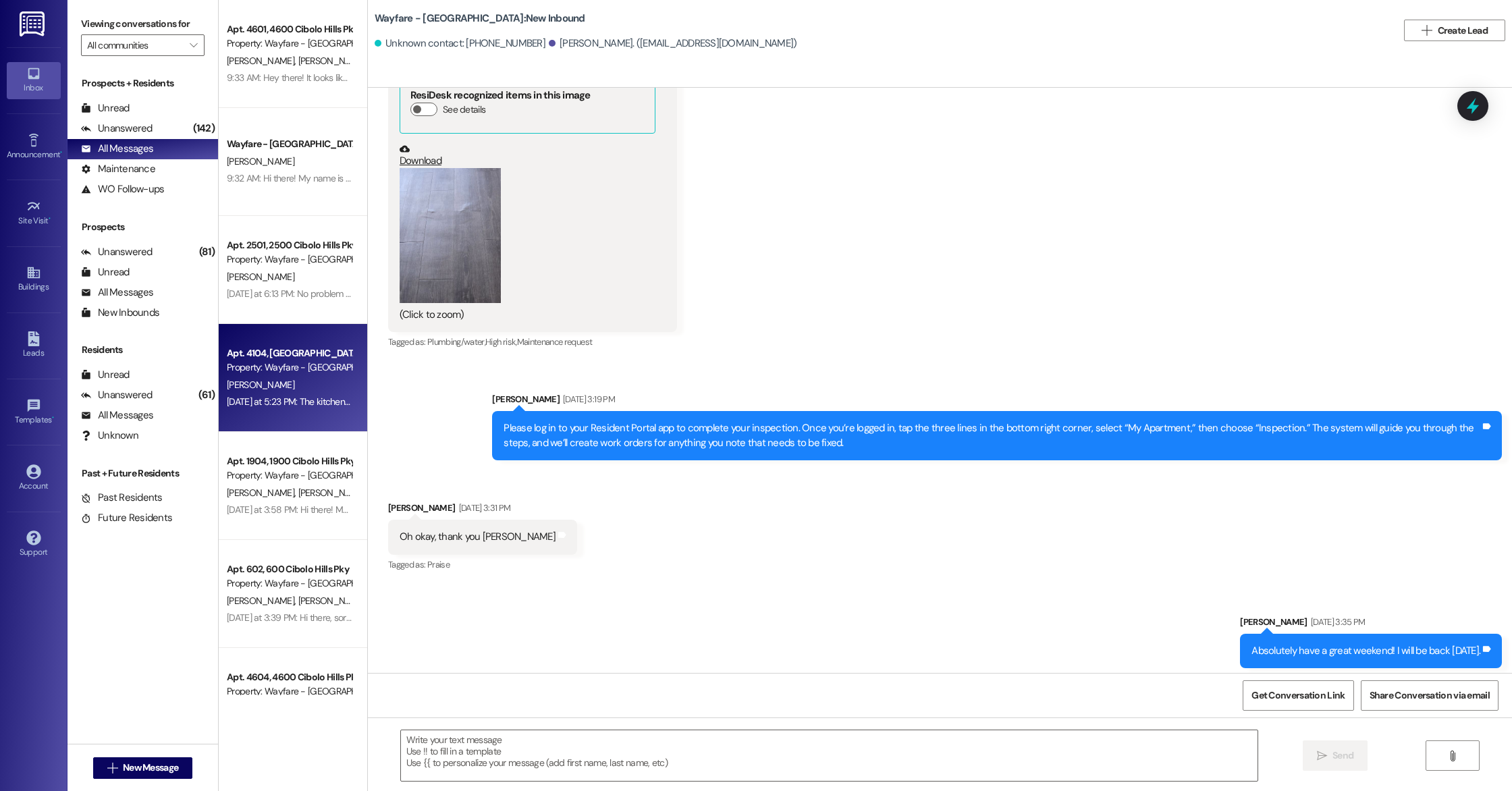
scroll to position [2738, 0]
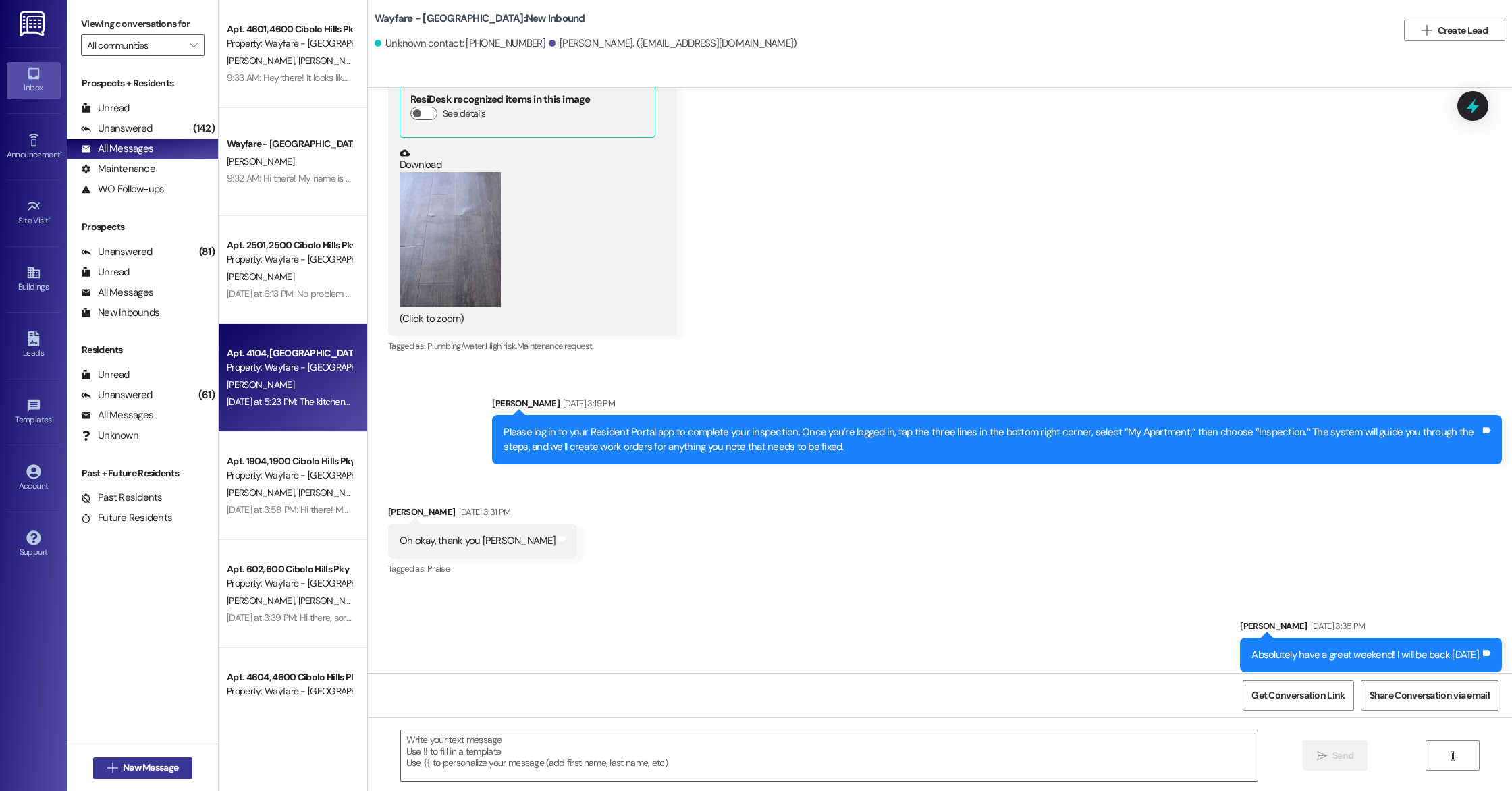
click at [123, 770] on span "New Message" at bounding box center [150, 768] width 56 height 14
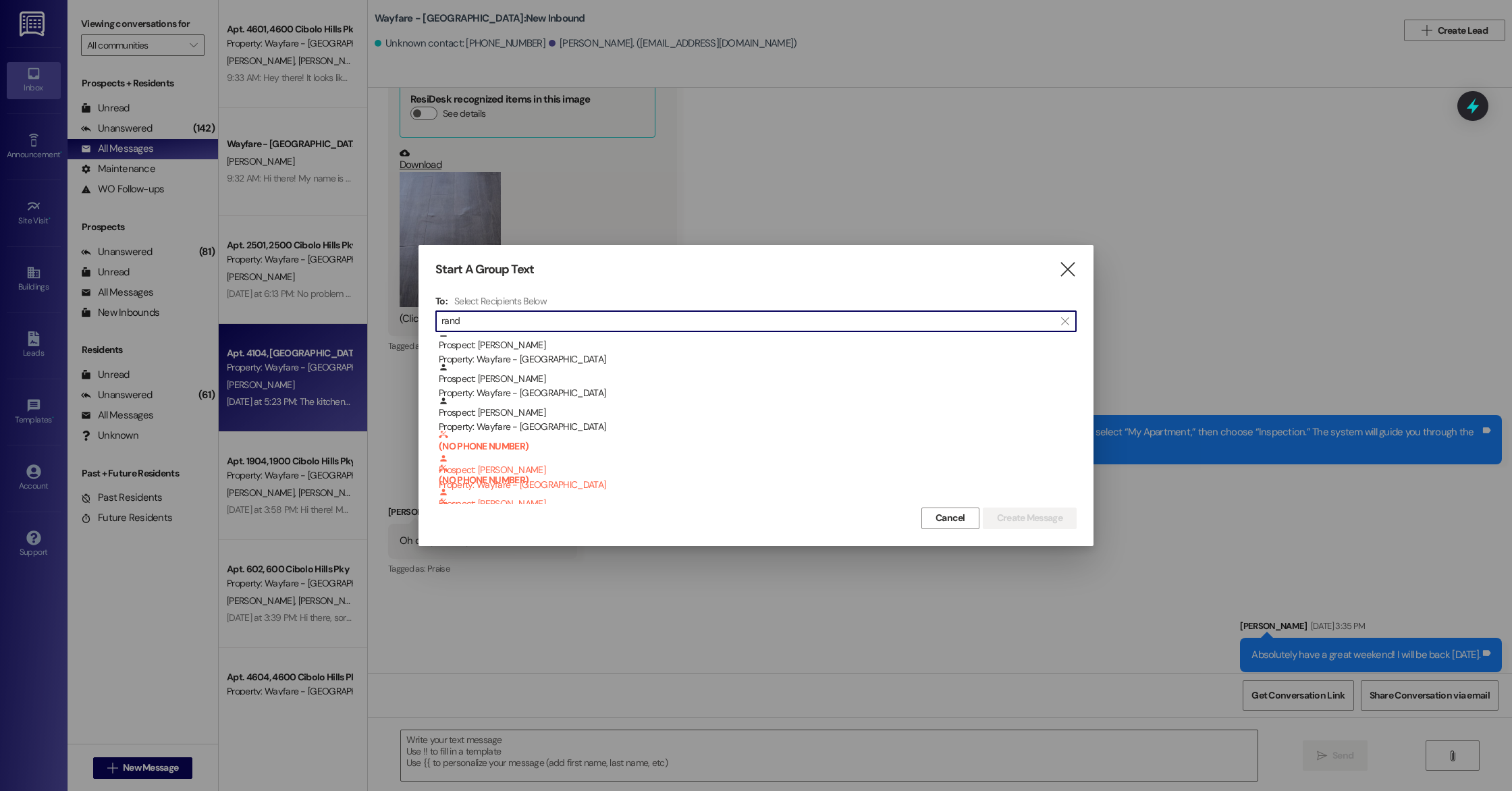
scroll to position [681, 0]
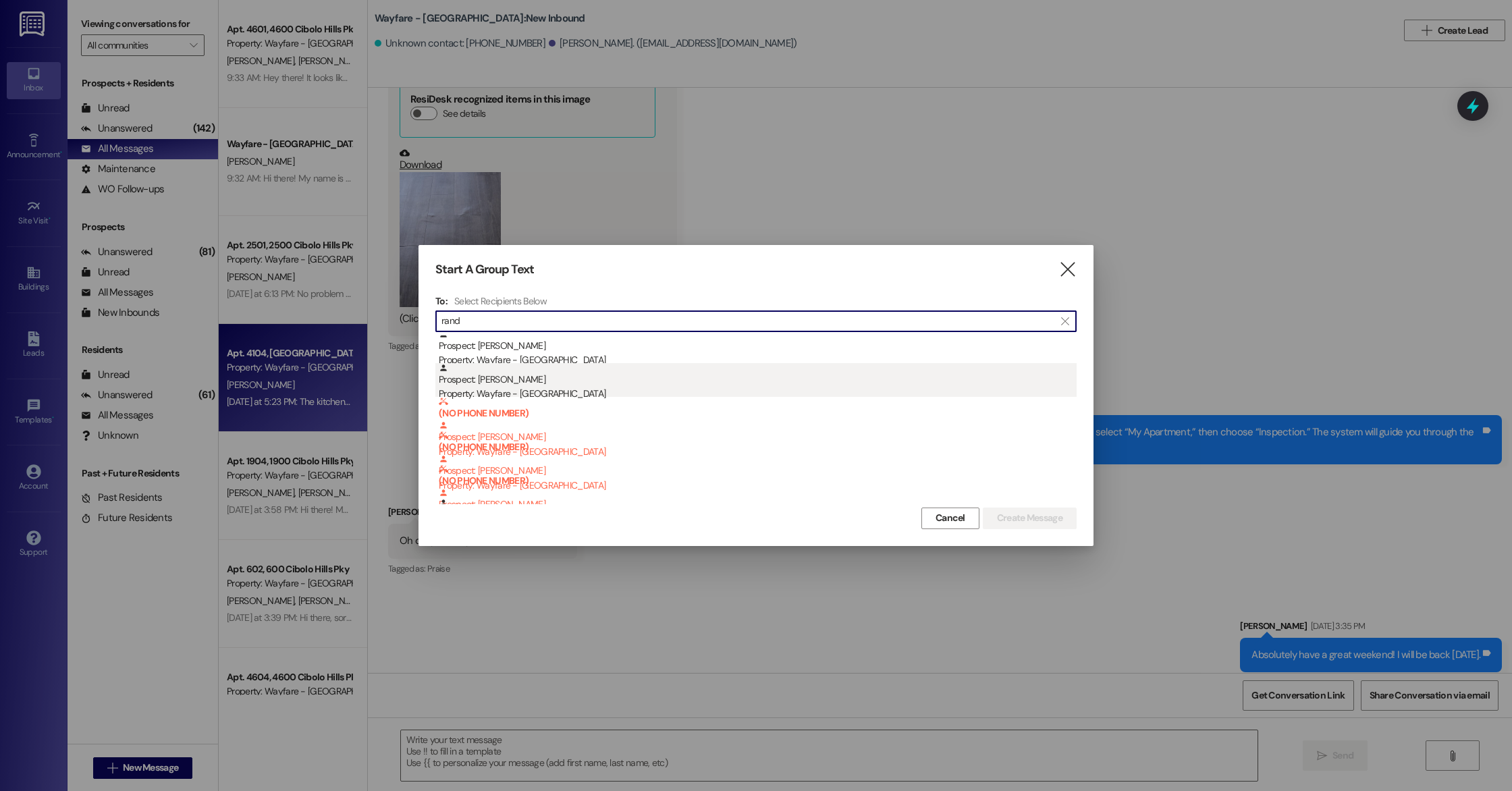
type input "rand"
click at [607, 376] on div "Prospect: Rand HurdRichardson Property: Wayfare - Cibolo Hills" at bounding box center [757, 382] width 638 height 38
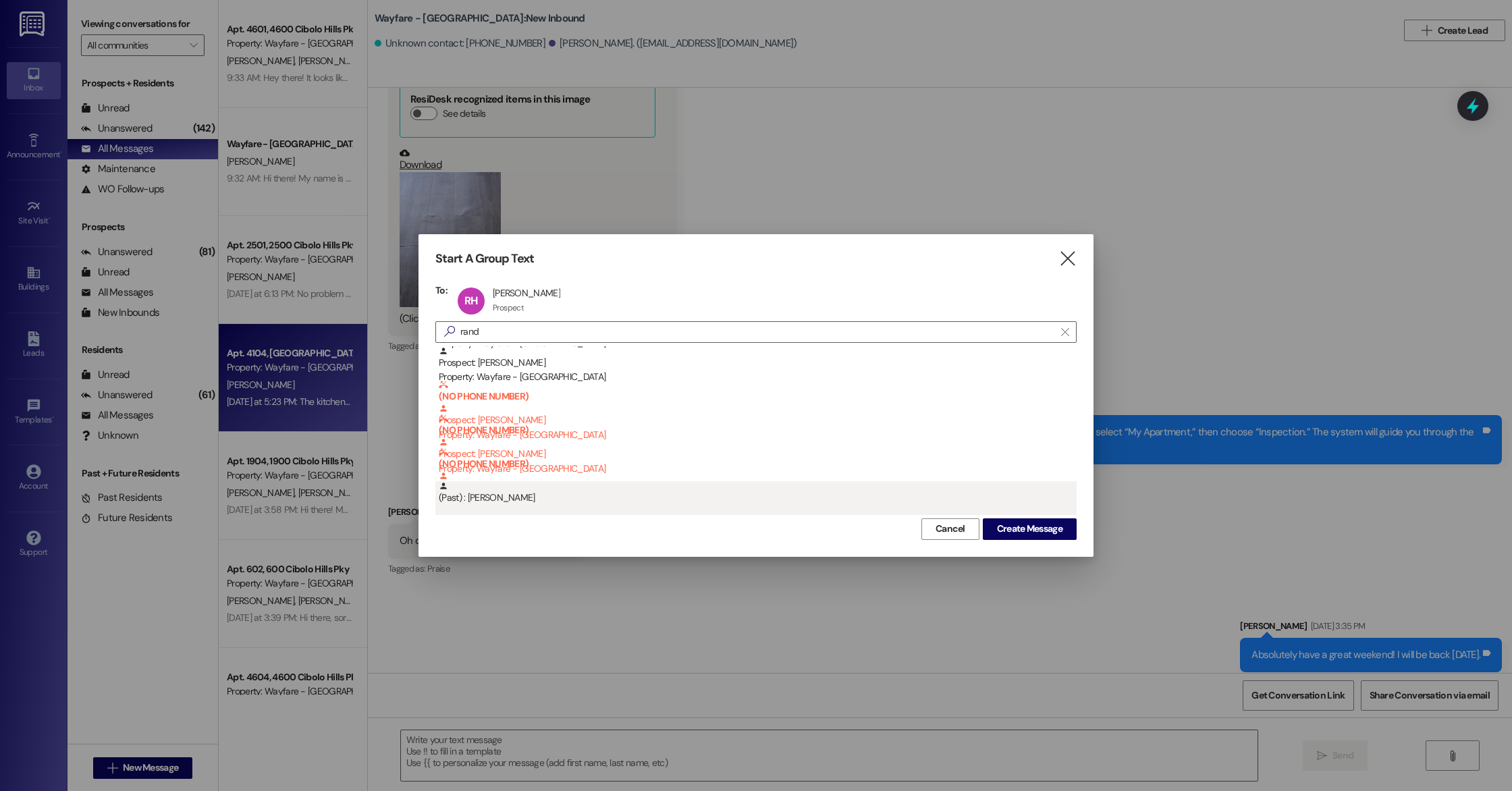
scroll to position [675, 0]
click at [1022, 530] on span "Create Message" at bounding box center [1029, 529] width 65 height 14
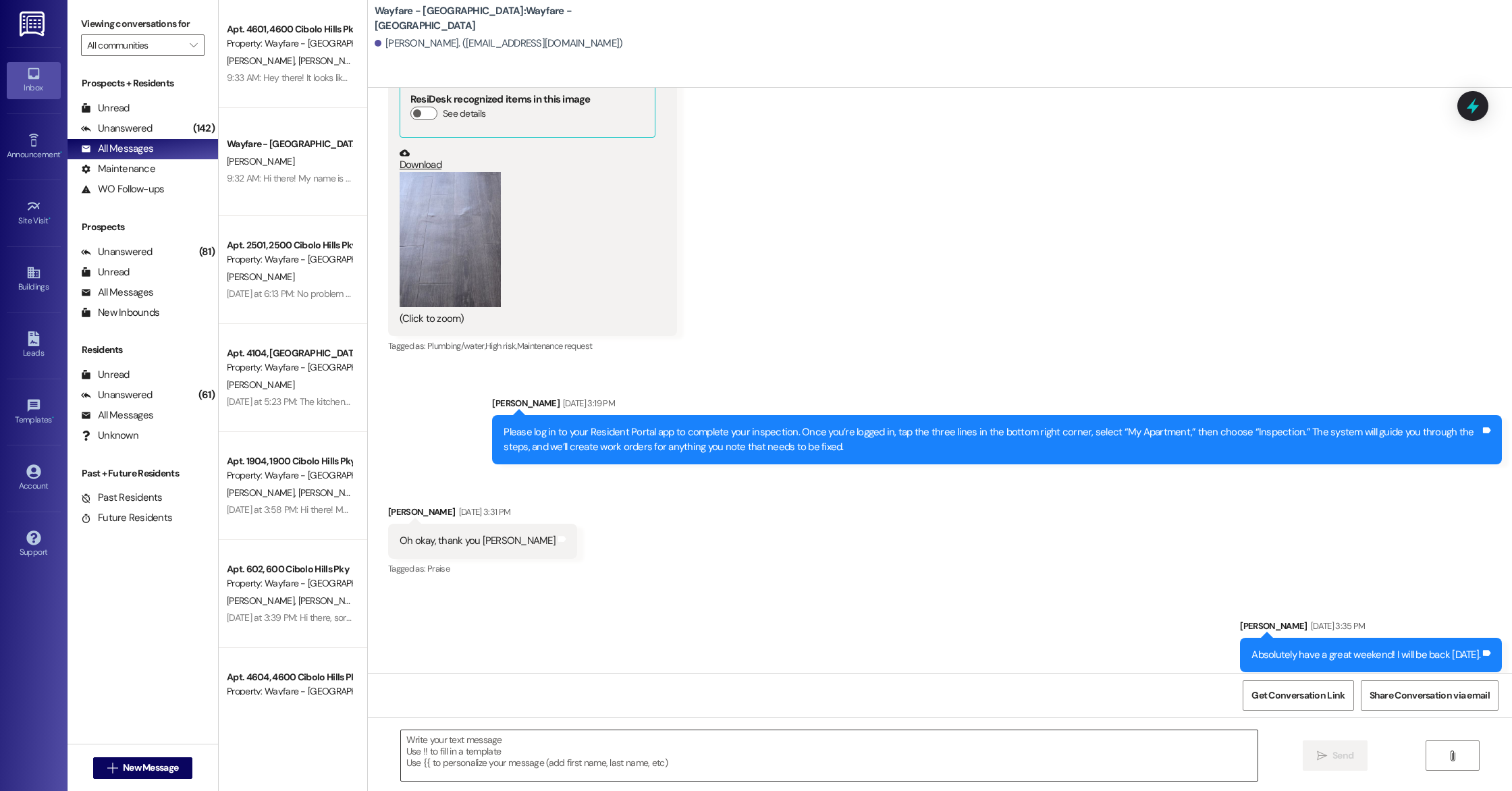
scroll to position [1, 0]
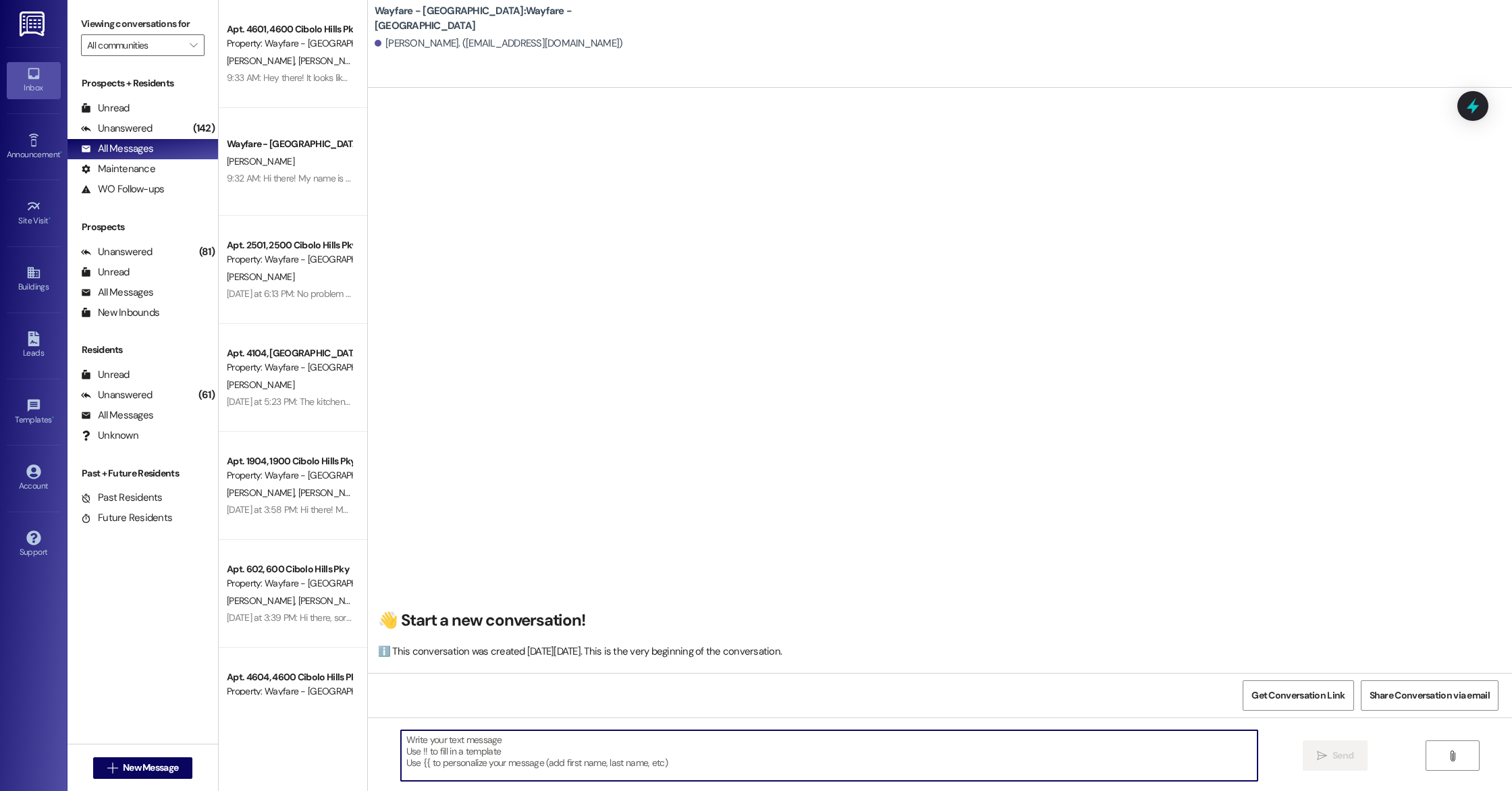
paste textarea "Hi Rand, this is Arianna at Wayfare Cibolo Hills. We had scheduled your tour to…"
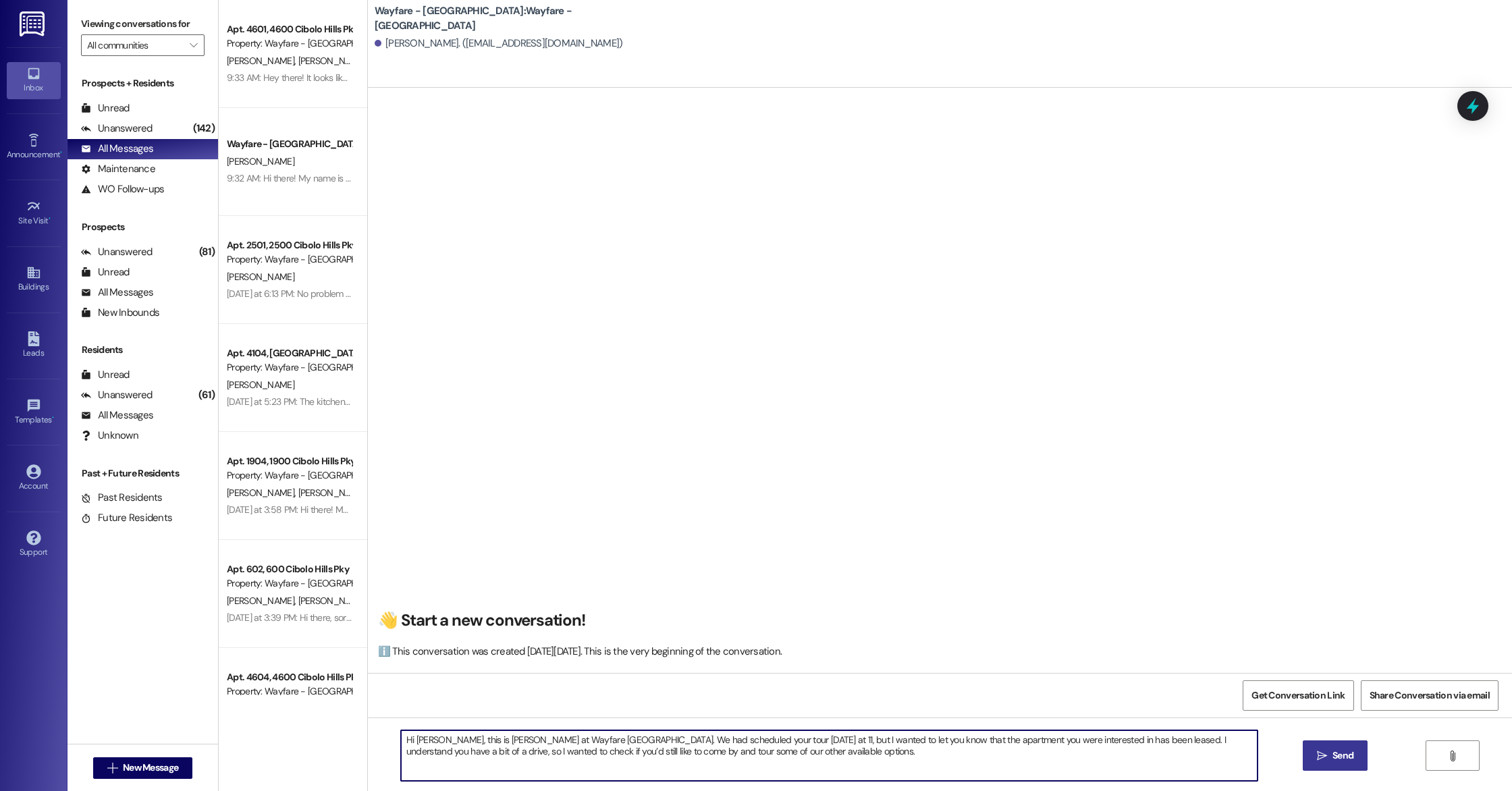
type textarea "Hi Rand, this is Arianna at Wayfare Cibolo Hills. We had scheduled your tour to…"
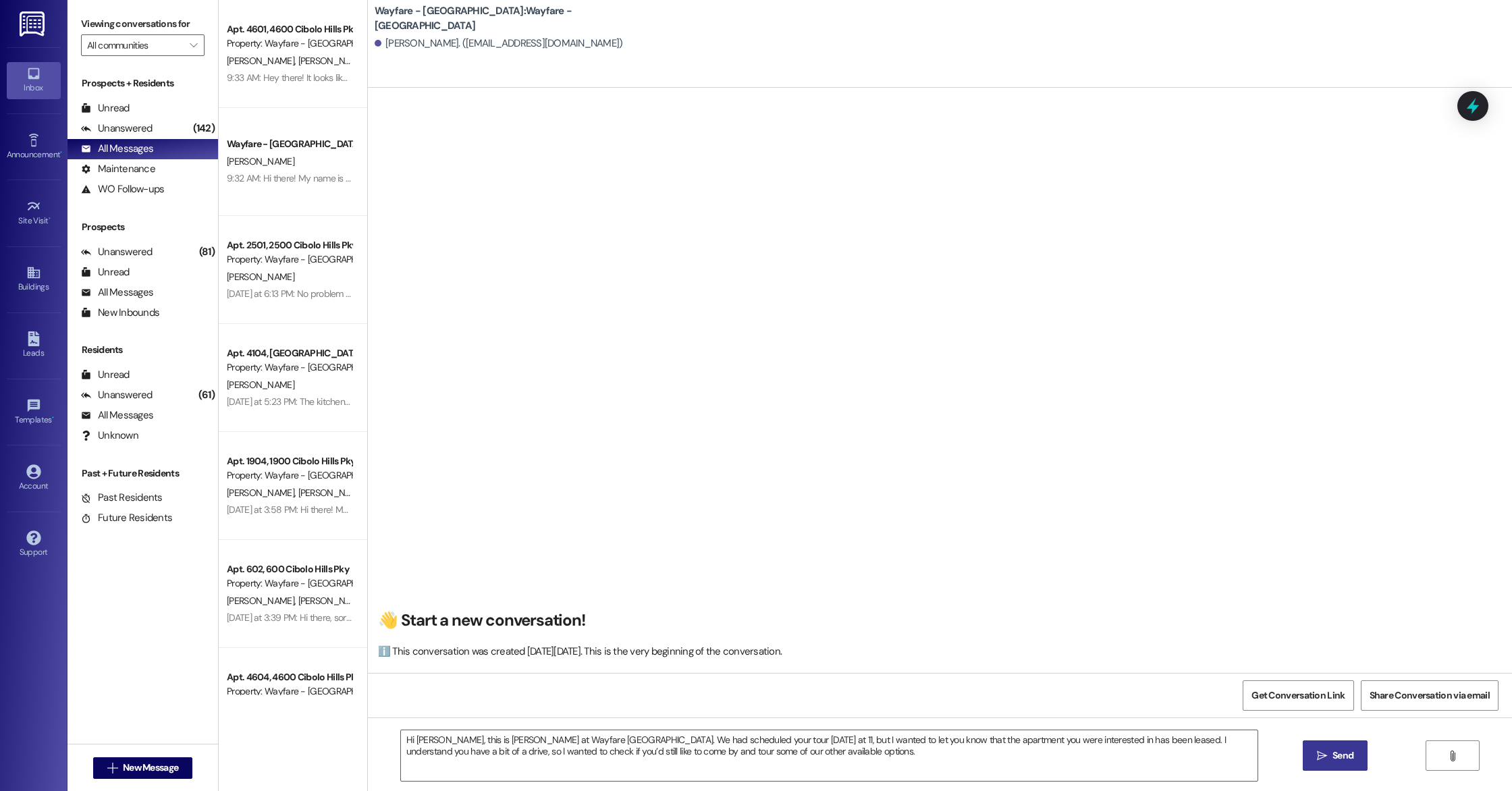
click at [1319, 762] on span " Send" at bounding box center [1336, 755] width 43 height 14
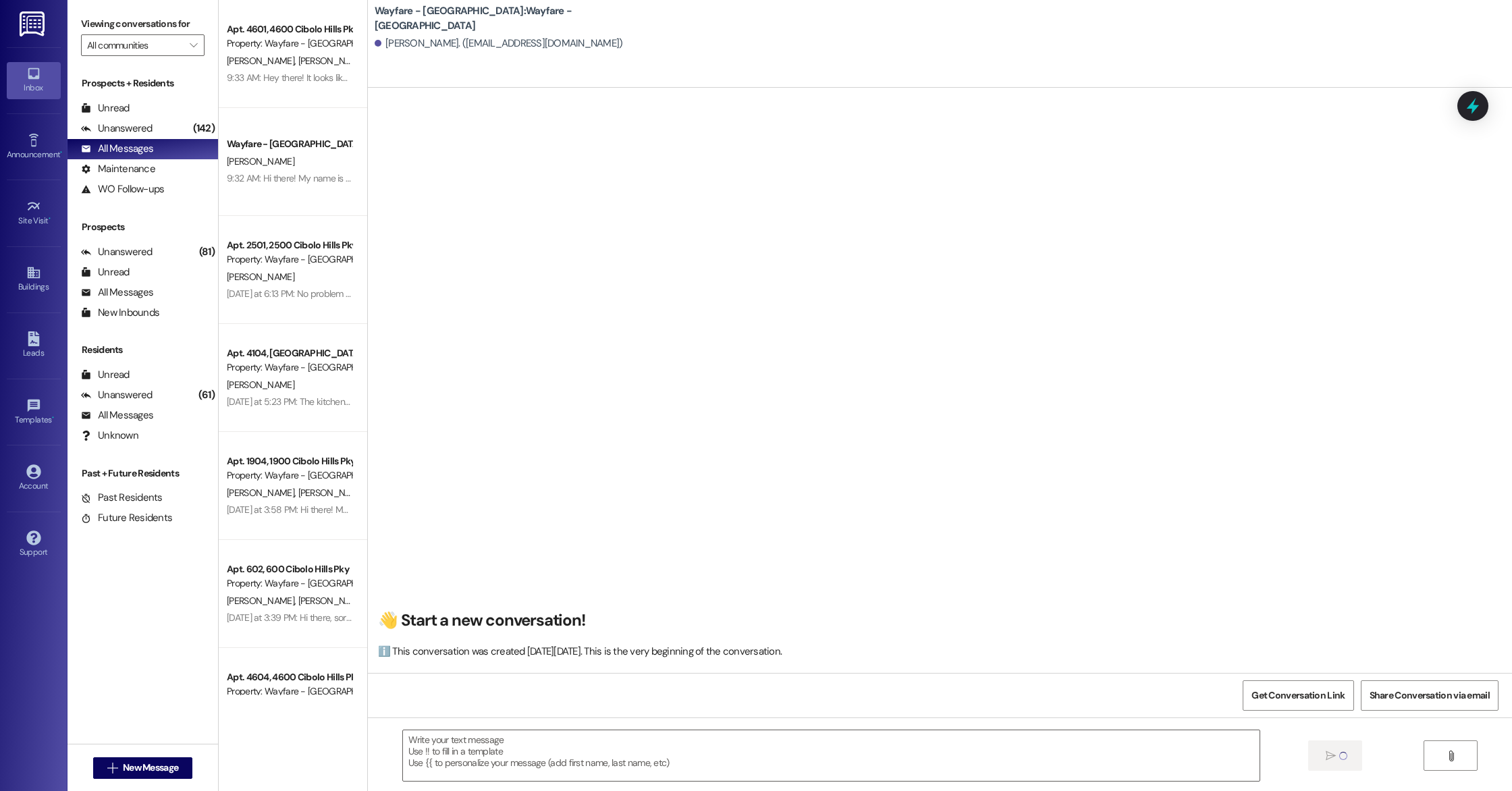
scroll to position [0, 0]
